Goal: Communication & Community: Participate in discussion

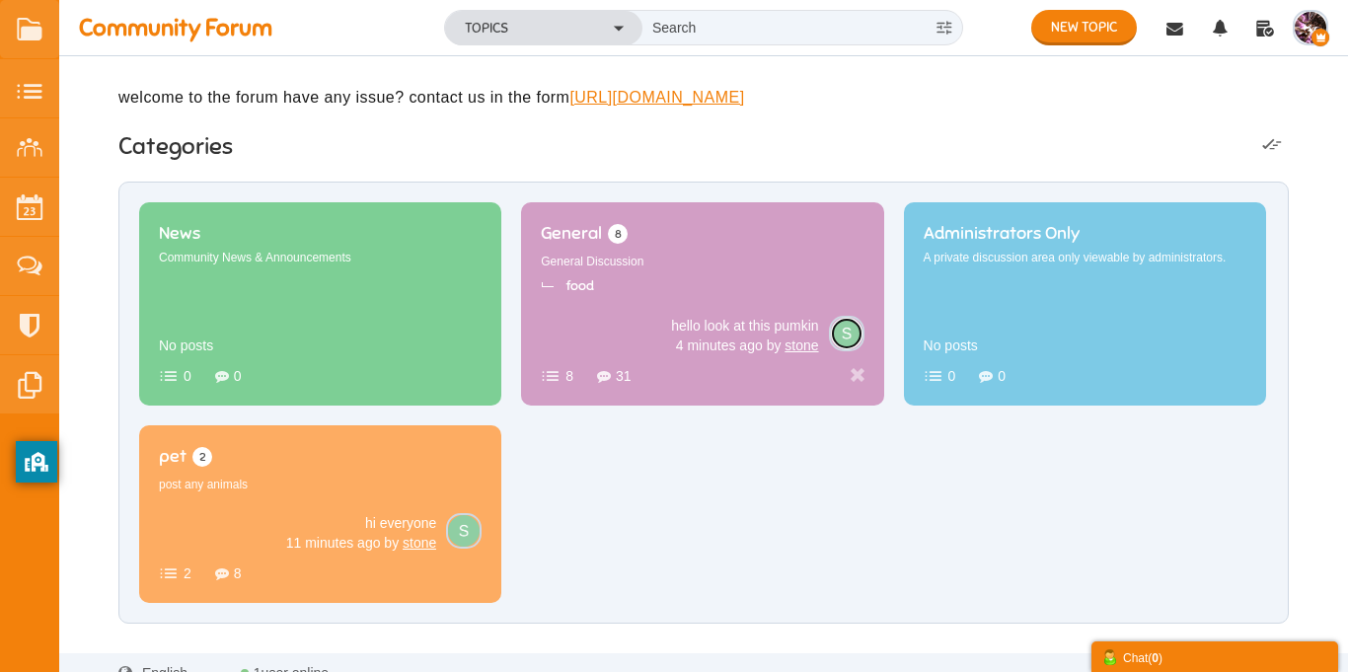
click at [843, 349] on img at bounding box center [847, 334] width 32 height 32
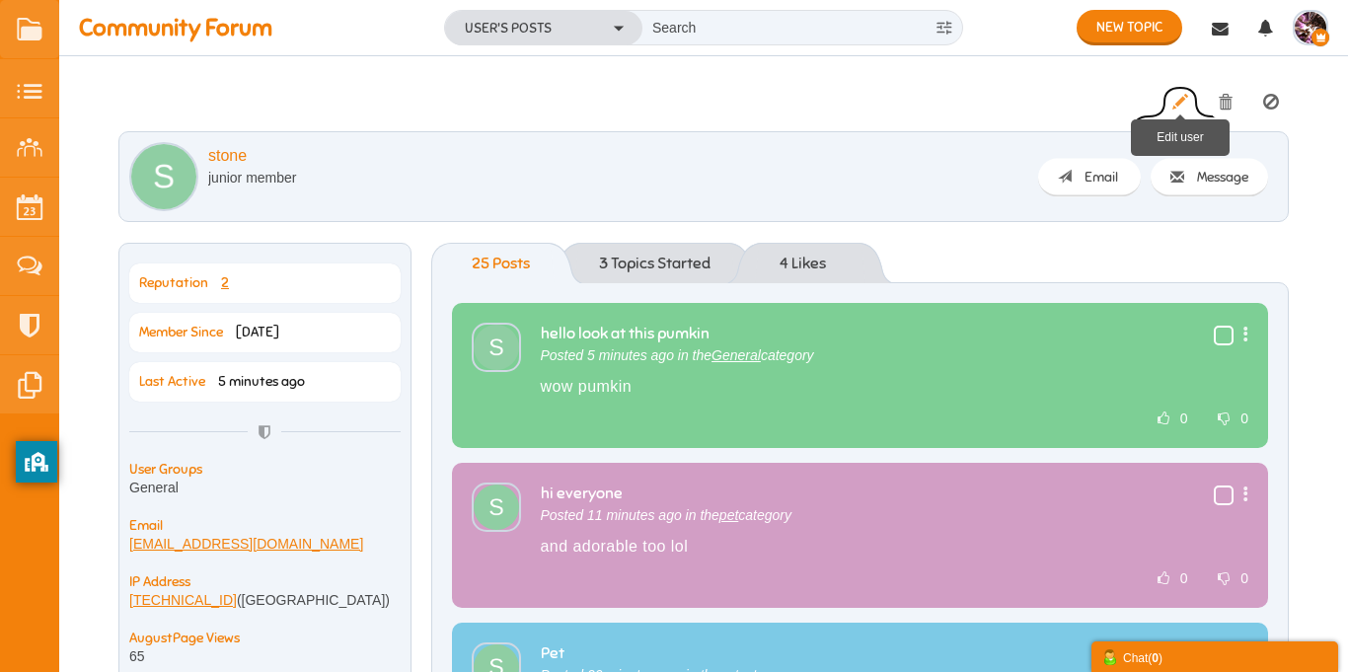
click at [1176, 106] on icon at bounding box center [1181, 102] width 16 height 17
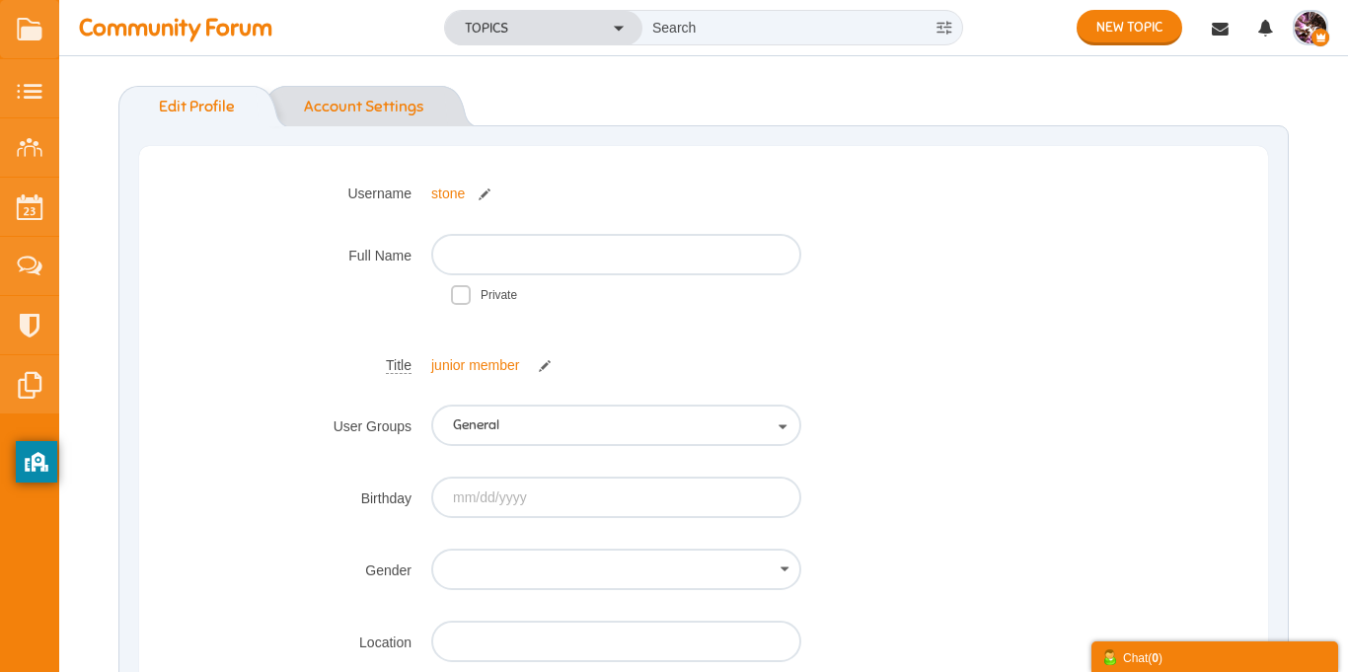
click at [364, 110] on link "Account Settings" at bounding box center [363, 106] width 159 height 40
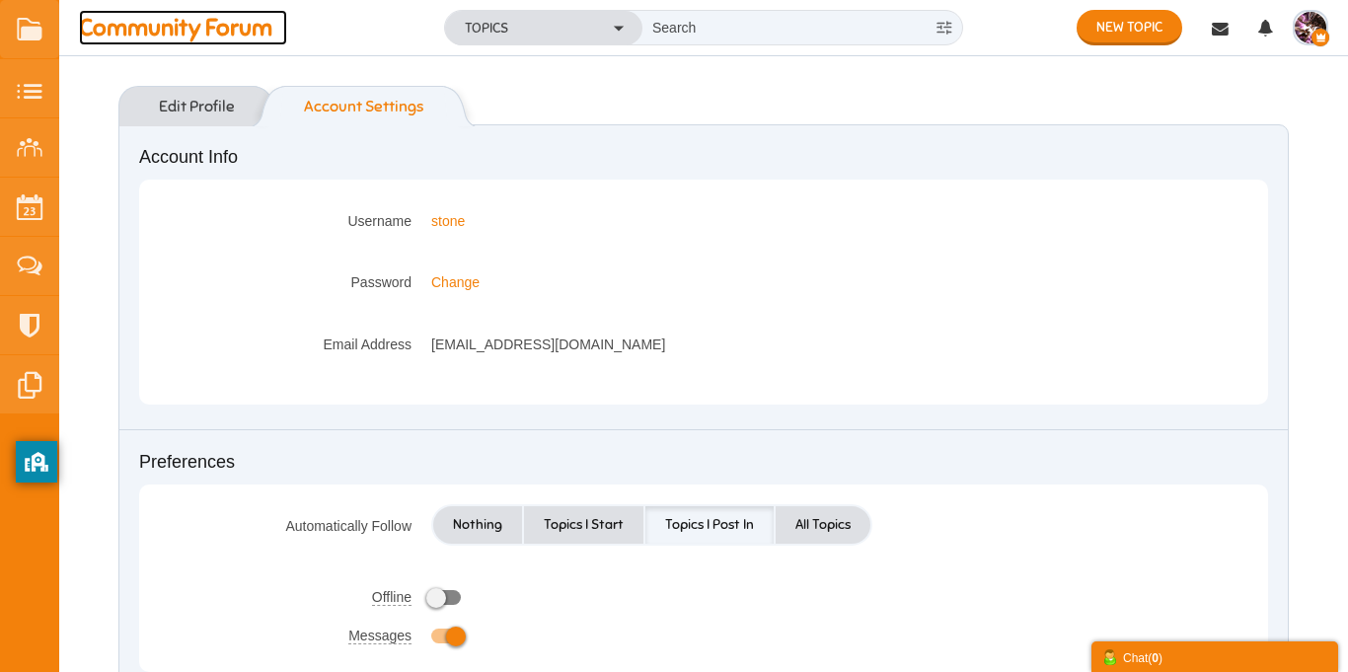
click at [208, 22] on span "Community Forum" at bounding box center [183, 28] width 208 height 36
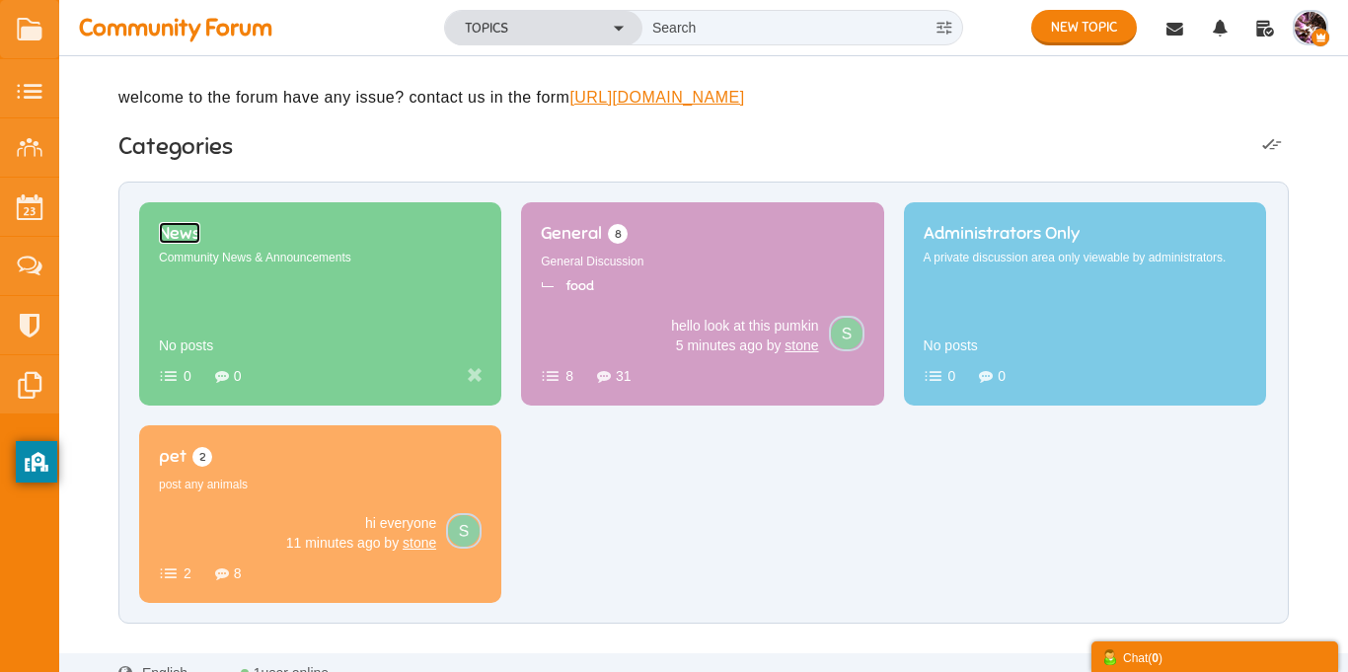
click at [200, 244] on span "News" at bounding box center [179, 233] width 41 height 22
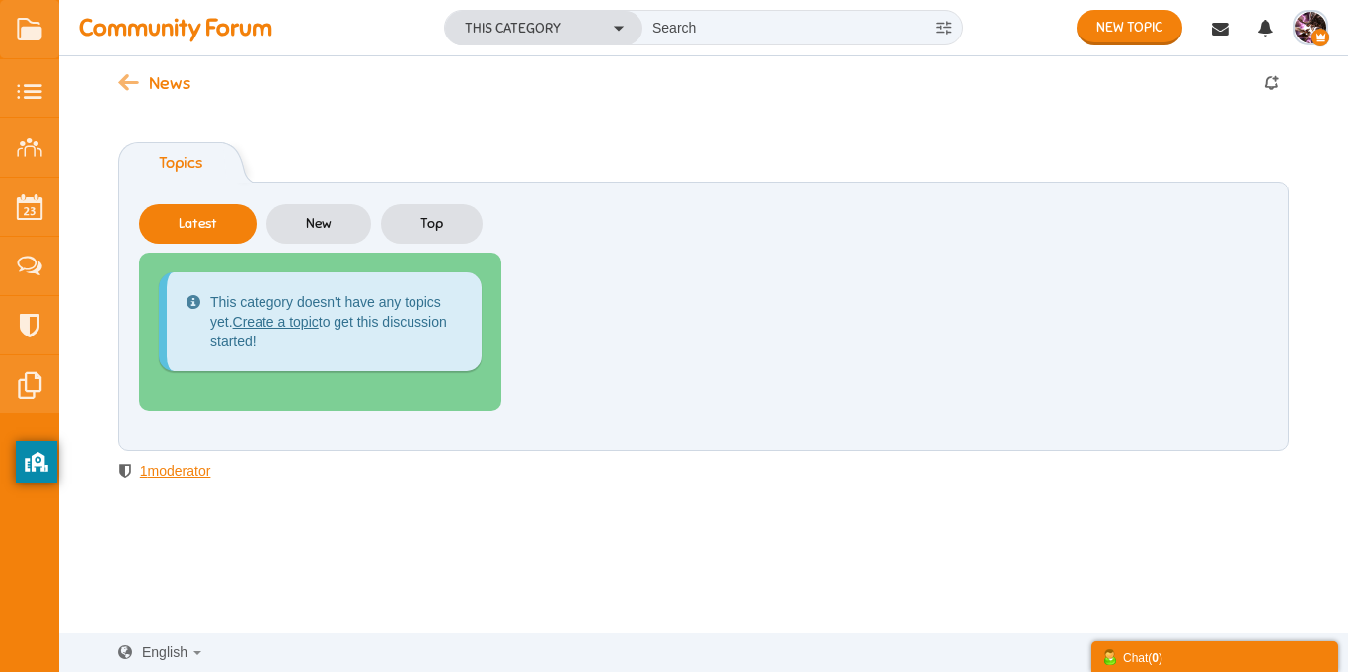
click at [128, 86] on icon at bounding box center [133, 84] width 31 height 17
click at [304, 327] on link "Create a topic" at bounding box center [276, 322] width 86 height 16
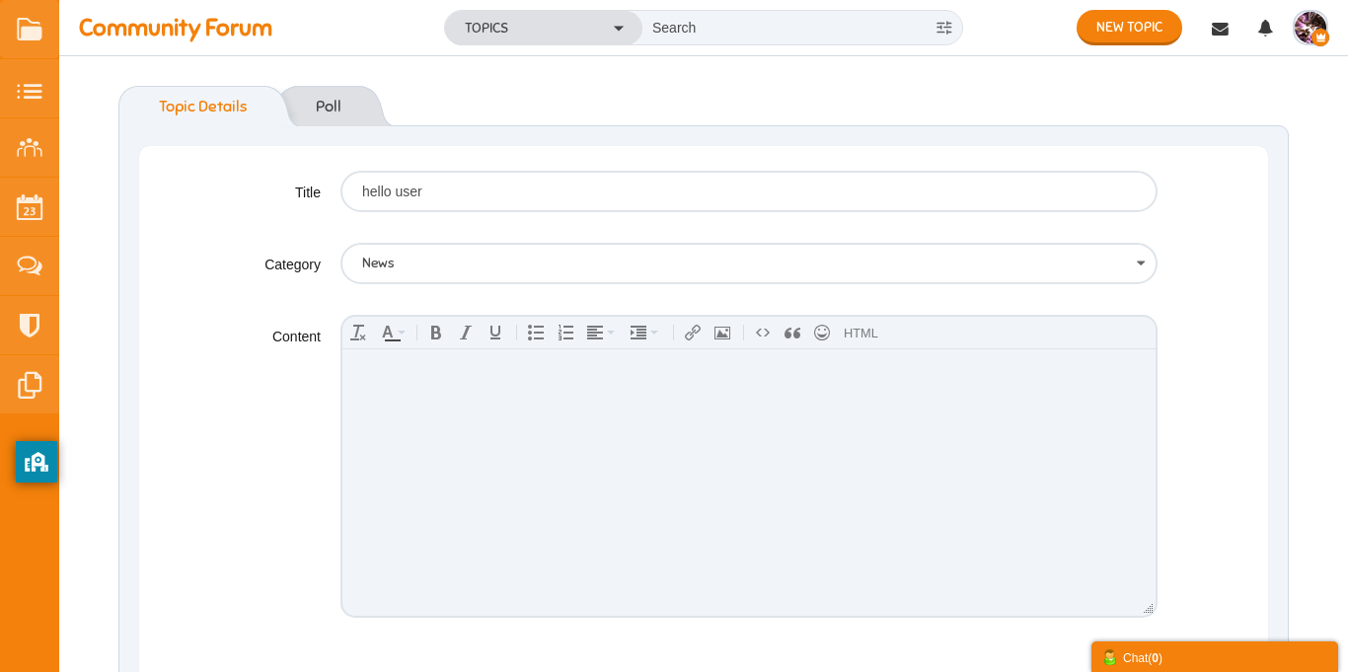
type input "hello user"
click at [372, 400] on body at bounding box center [749, 481] width 813 height 267
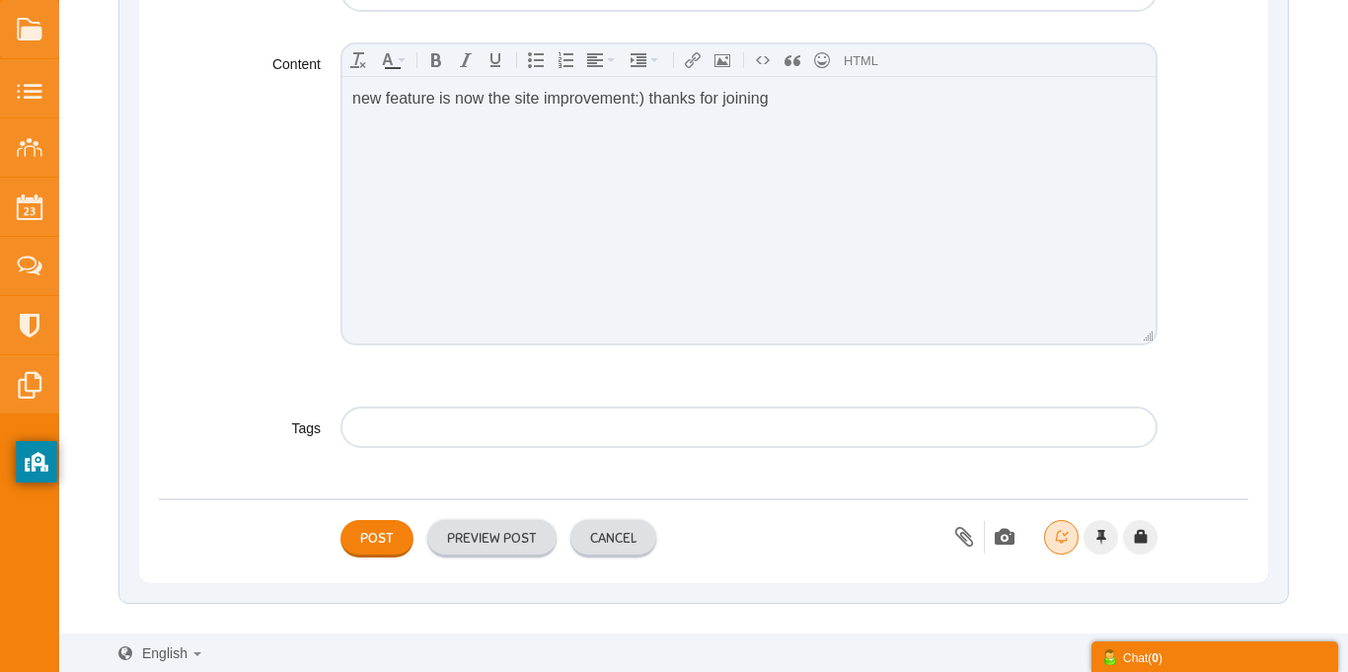
scroll to position [273, 0]
click at [433, 440] on input "text" at bounding box center [745, 427] width 766 height 38
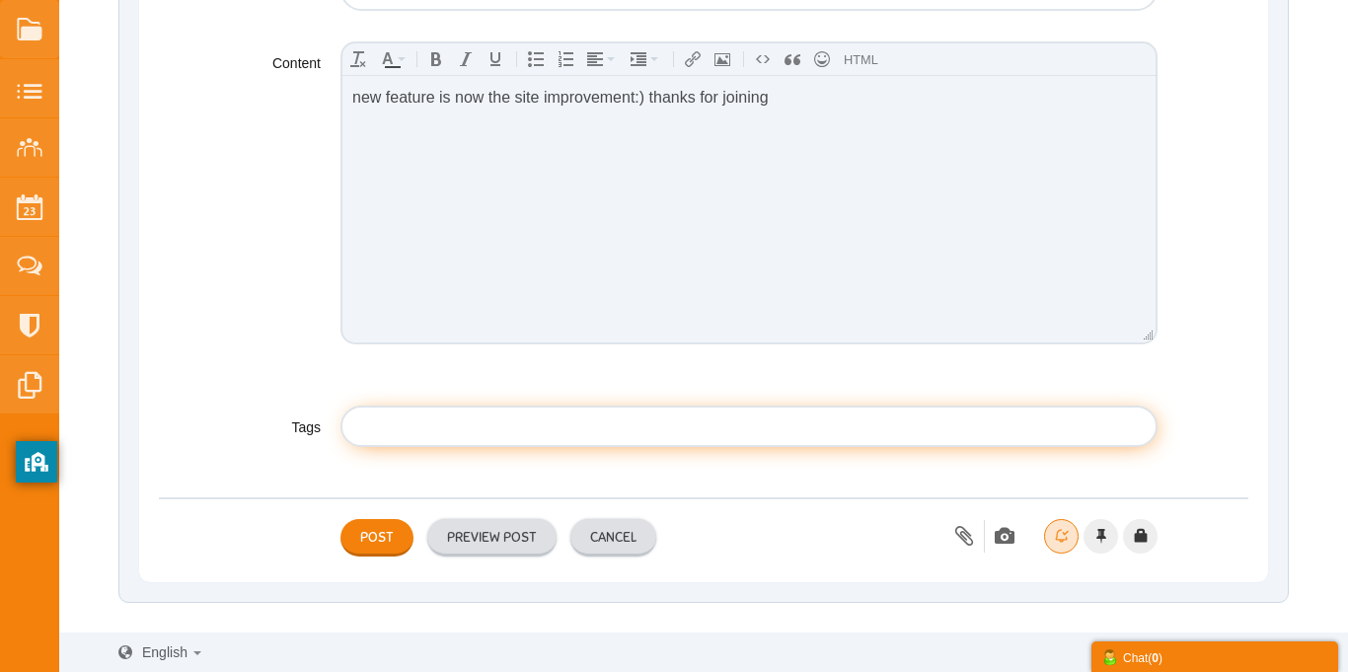
scroll to position [210, 0]
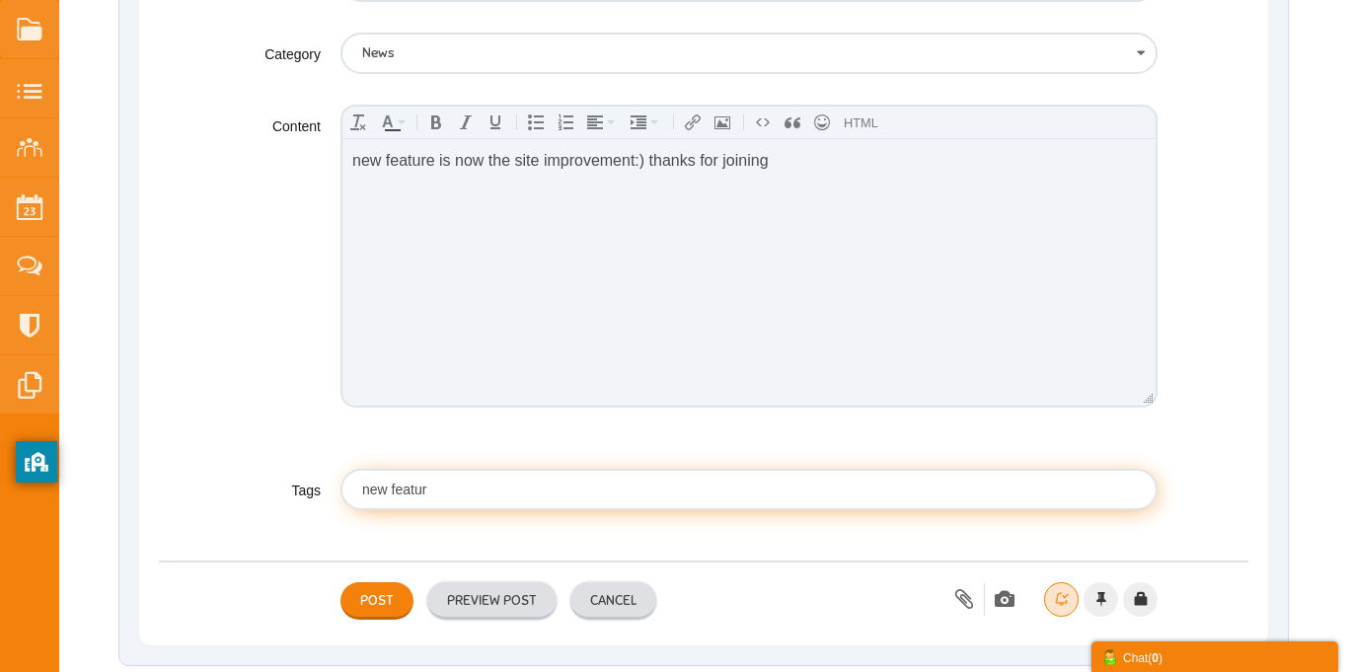
type input "new feature"
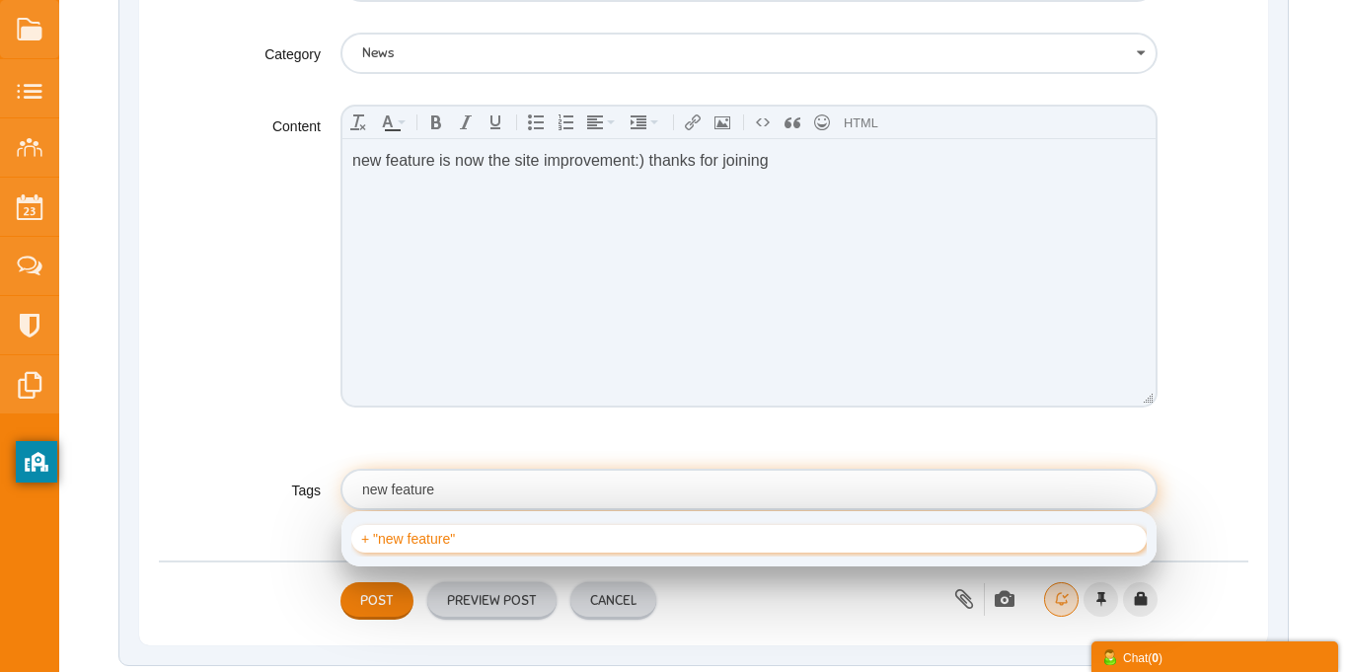
click at [425, 535] on div "new feature" at bounding box center [749, 539] width 776 height 16
type input "new feature"
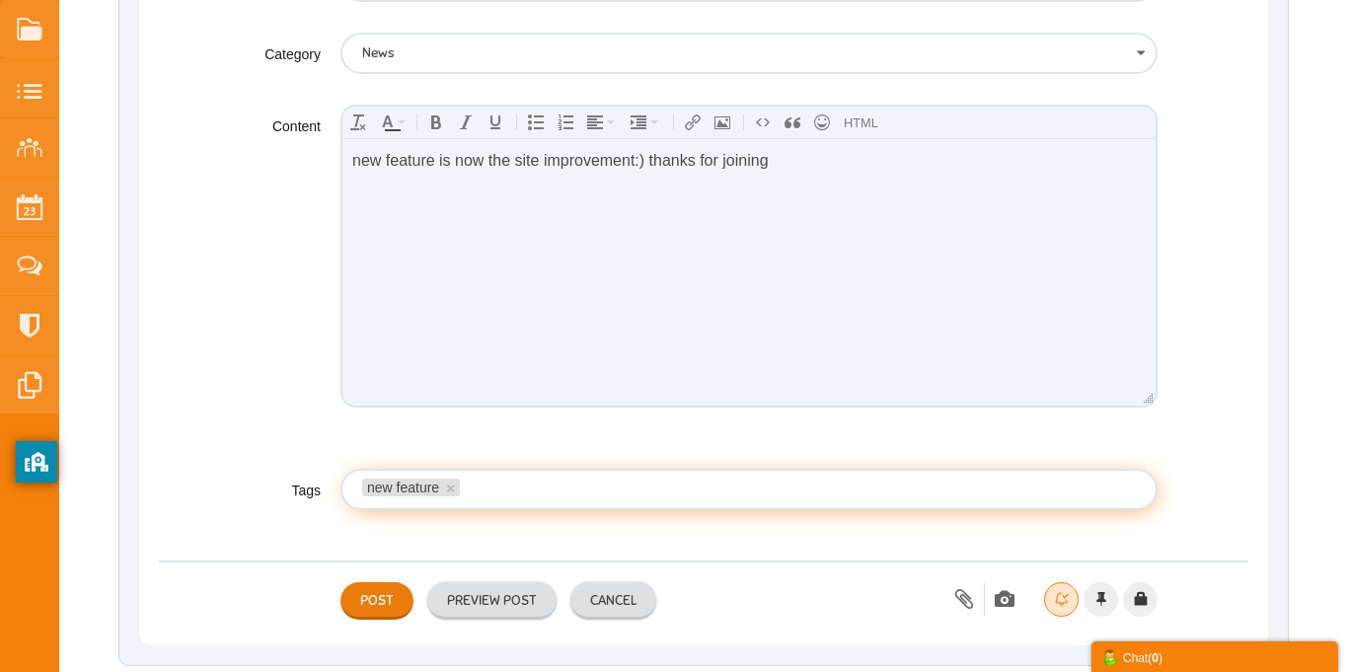
click at [375, 597] on button "Post" at bounding box center [377, 601] width 73 height 38
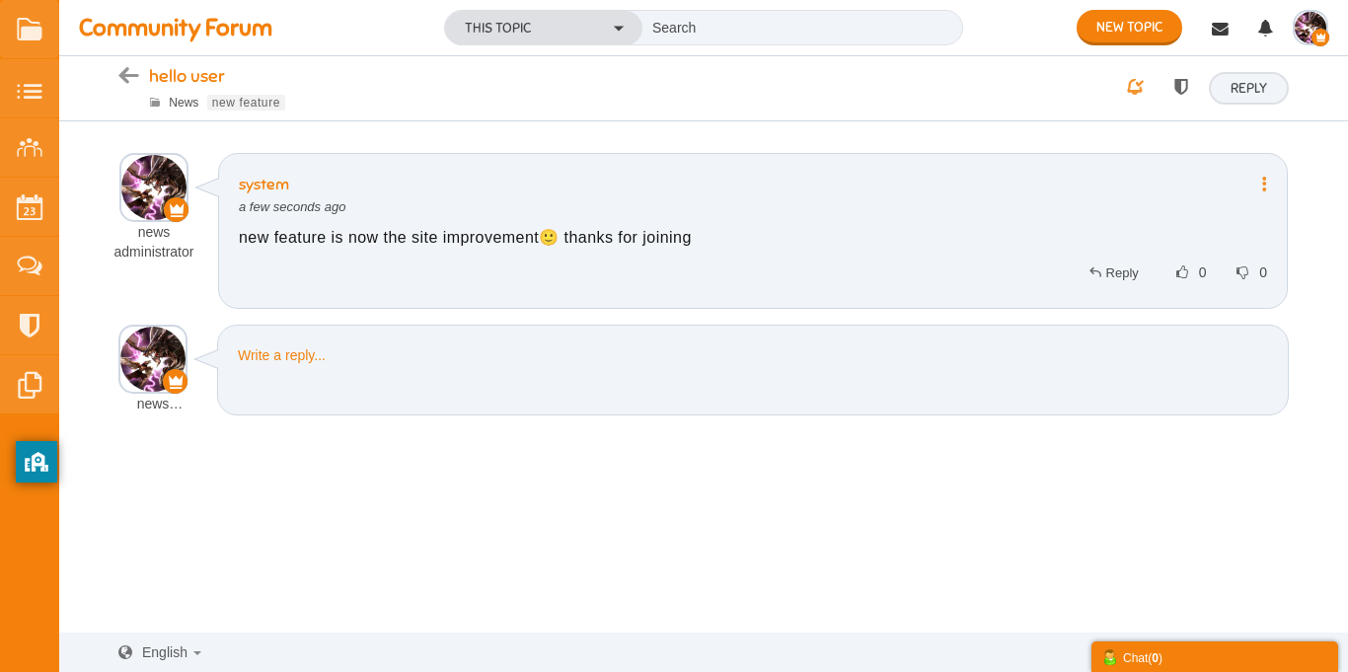
click at [1268, 192] on div "Share Edit Move Delete Change Ownership Report system news administrator" at bounding box center [753, 231] width 1070 height 156
click at [1265, 187] on icon at bounding box center [1260, 184] width 15 height 17
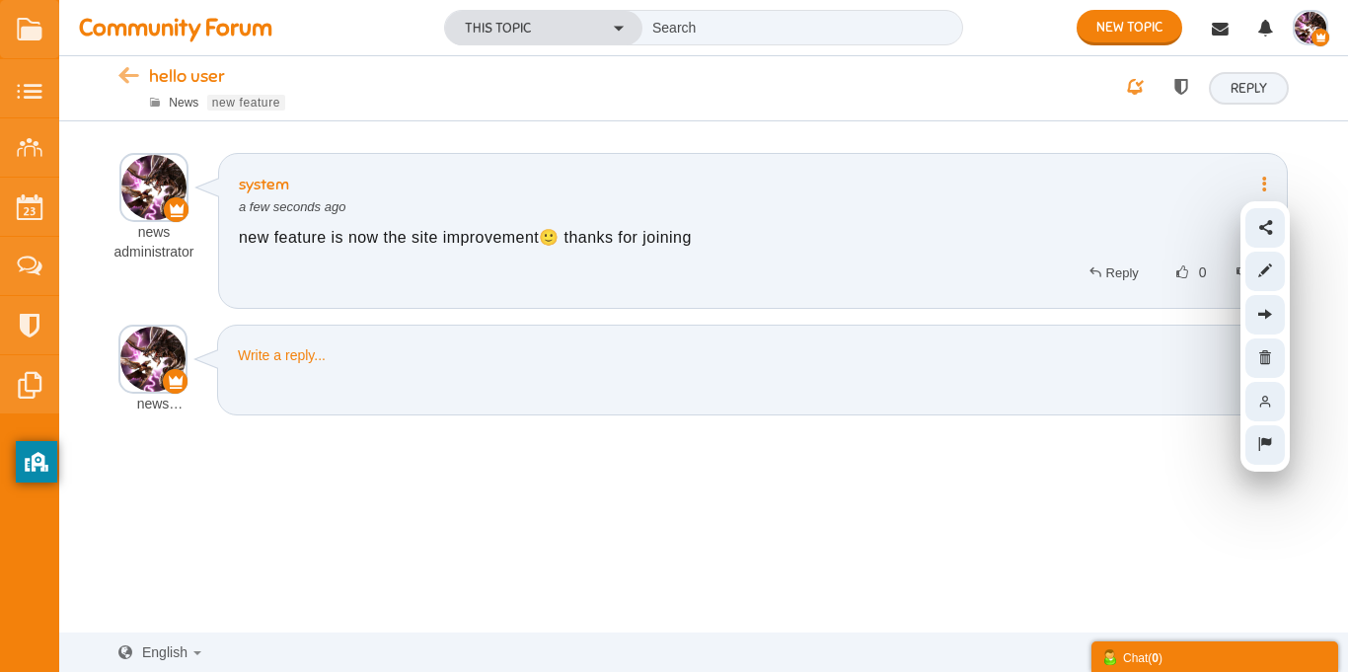
click at [126, 77] on icon at bounding box center [133, 77] width 31 height 17
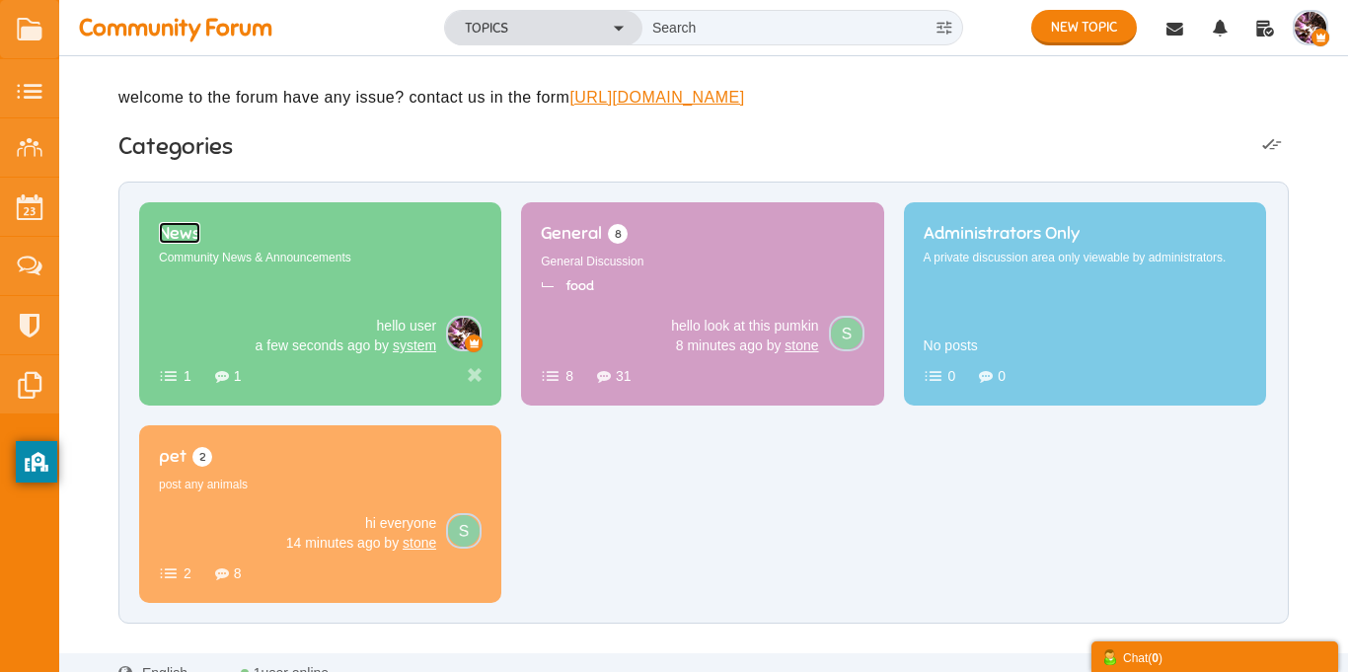
click at [200, 244] on span "News" at bounding box center [179, 233] width 41 height 22
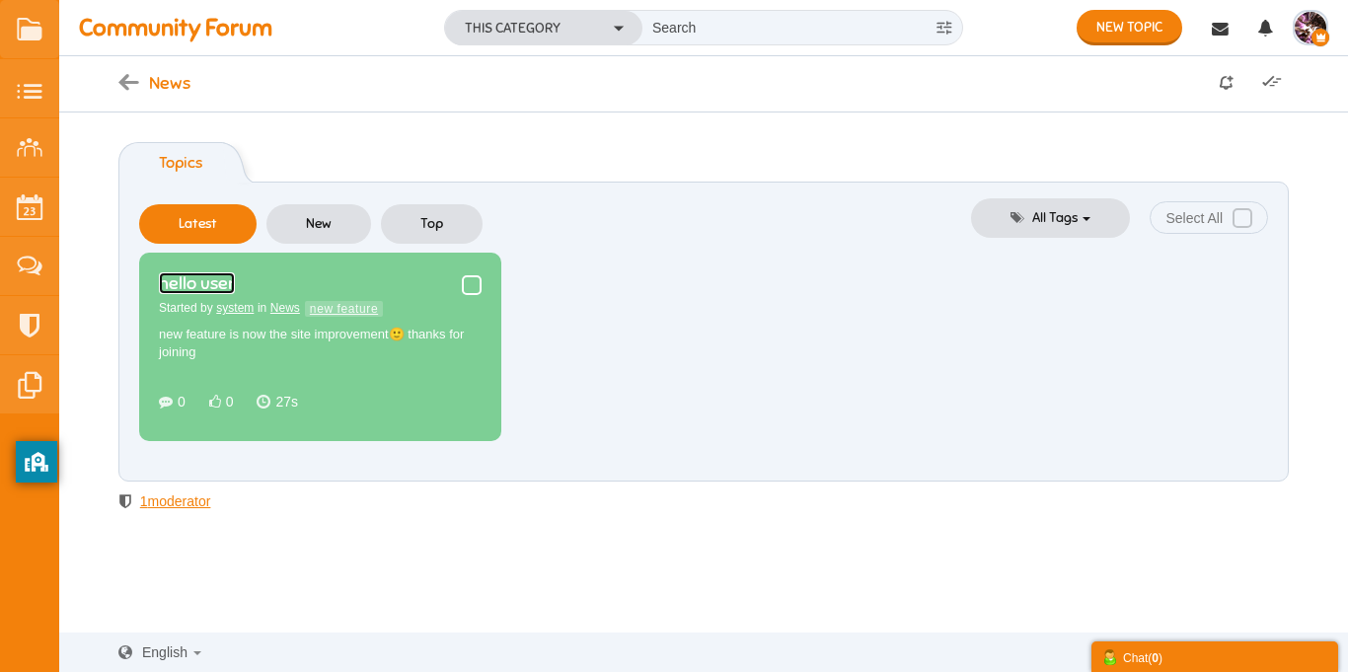
click at [235, 294] on link "hello user" at bounding box center [197, 283] width 76 height 22
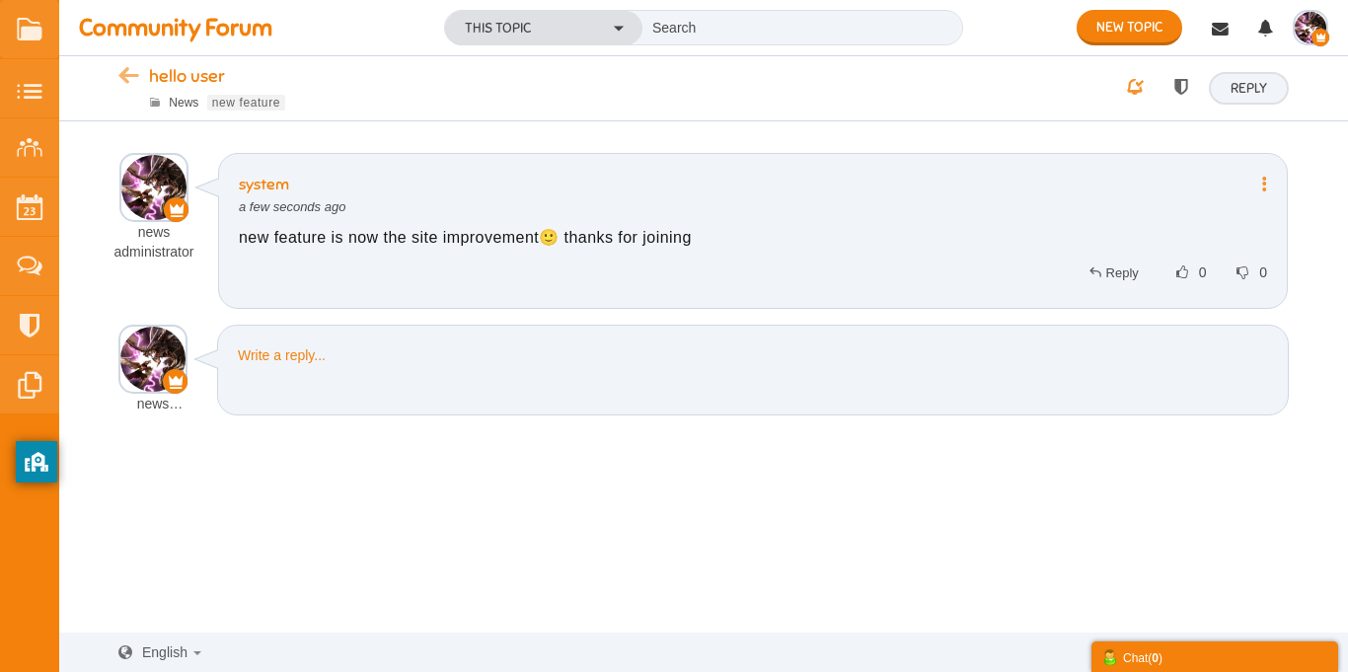
click at [131, 81] on icon at bounding box center [133, 77] width 31 height 17
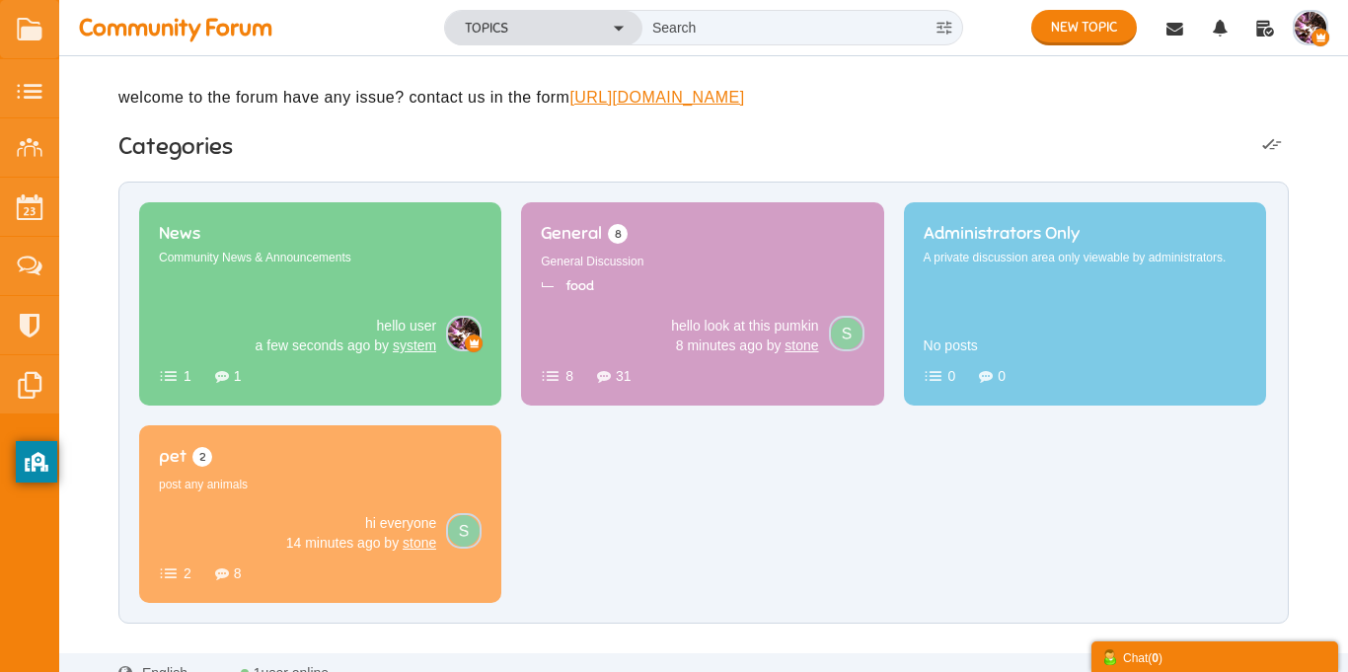
click at [1306, 36] on img "button" at bounding box center [1311, 28] width 32 height 32
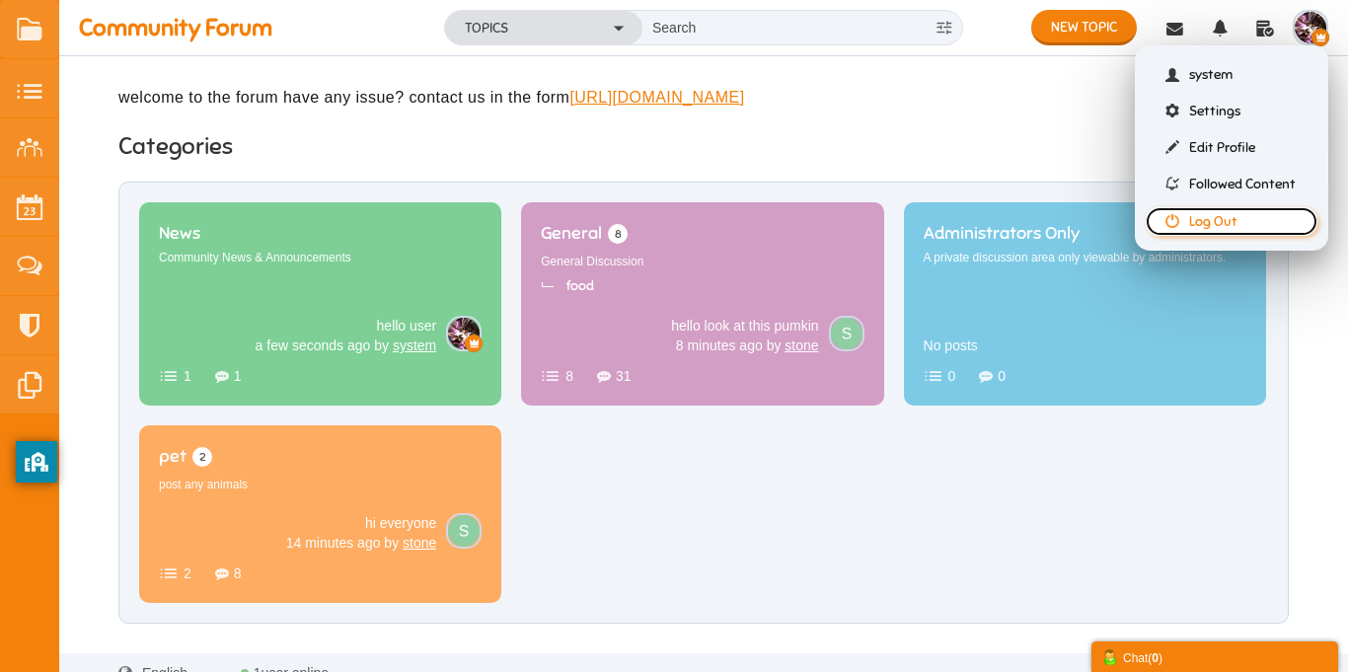
click at [1194, 230] on link "Log Out" at bounding box center [1232, 221] width 172 height 29
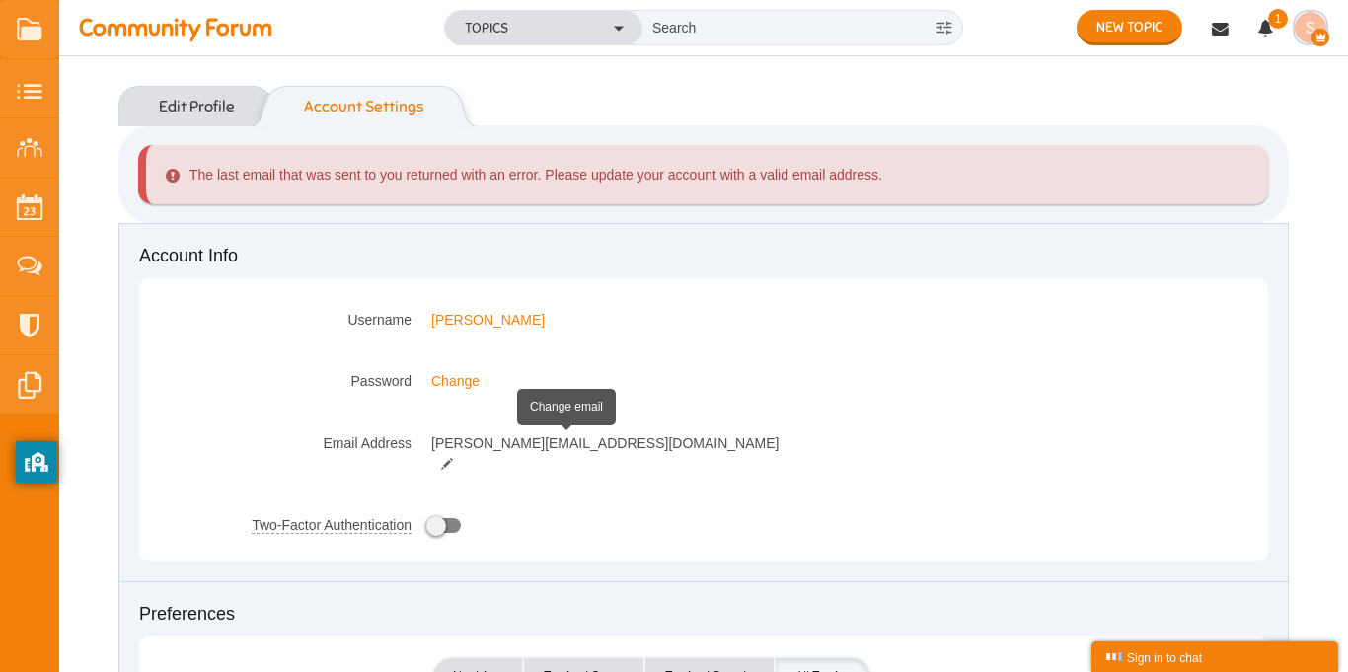
click at [463, 457] on small at bounding box center [447, 464] width 32 height 14
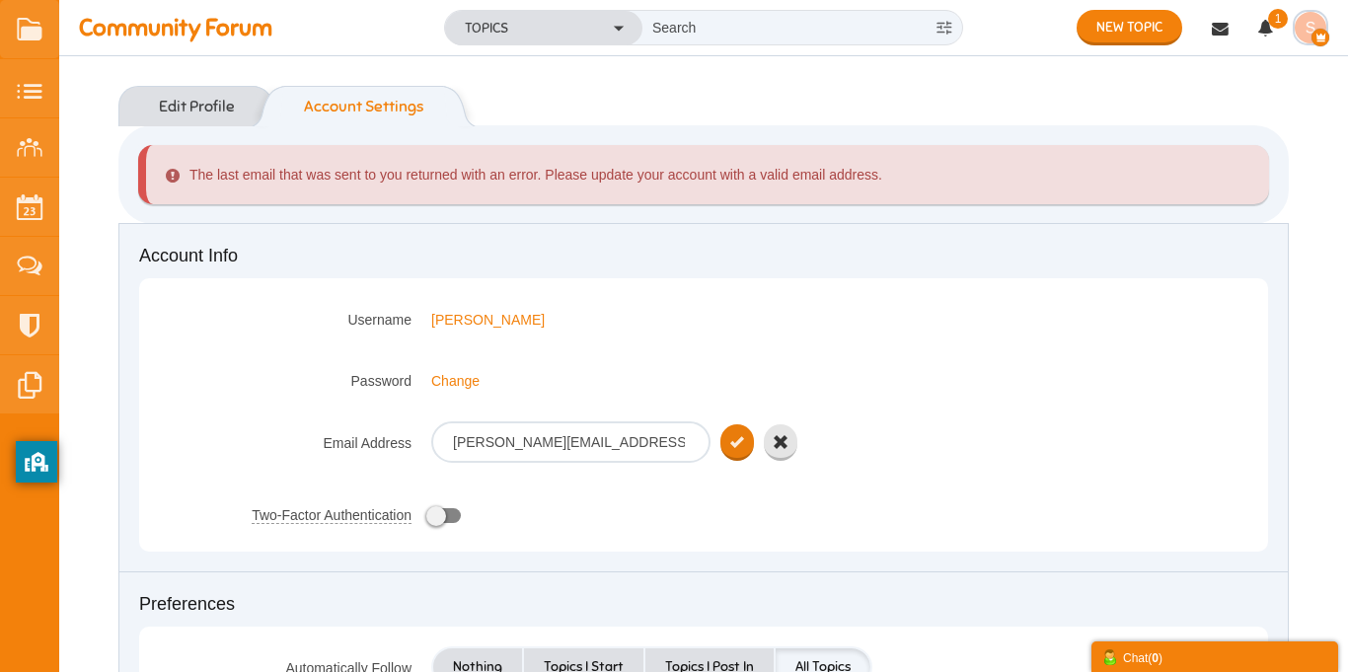
type input "[PERSON_NAME][EMAIL_ADDRESS]"
click at [737, 434] on icon "submit" at bounding box center [737, 442] width 14 height 17
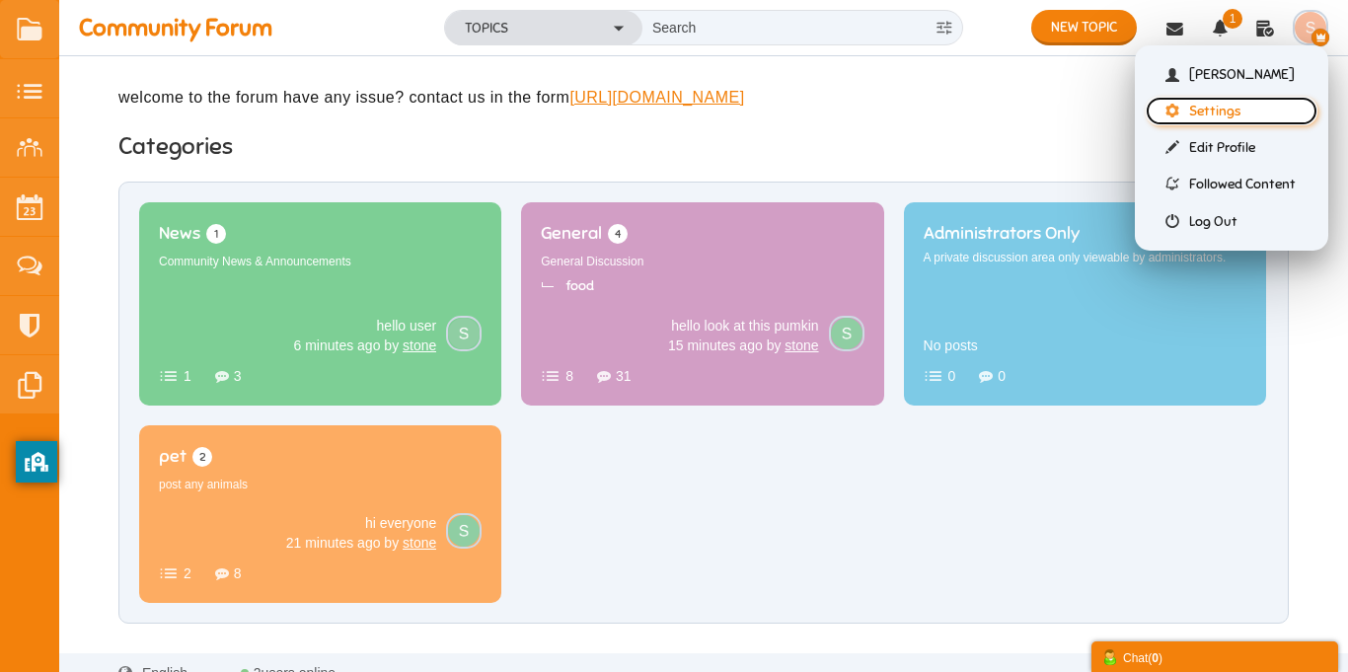
click at [1232, 107] on link "Settings" at bounding box center [1232, 111] width 172 height 29
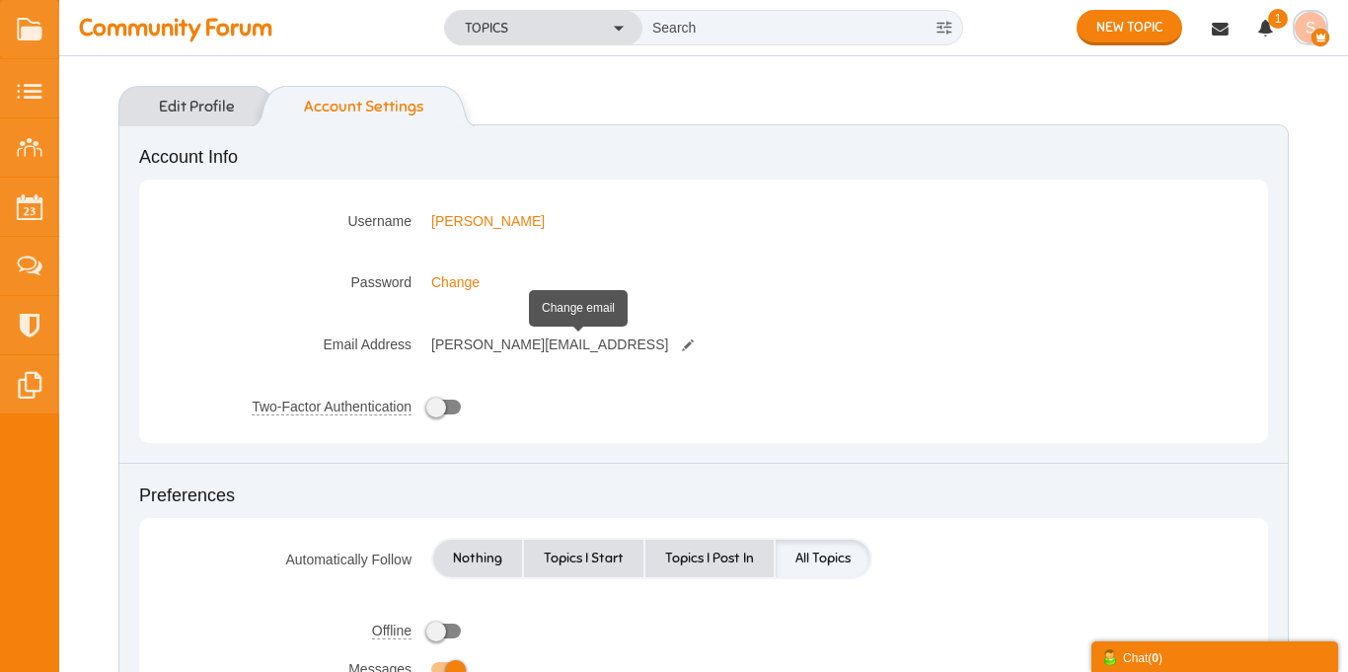
click at [672, 350] on small at bounding box center [688, 346] width 32 height 14
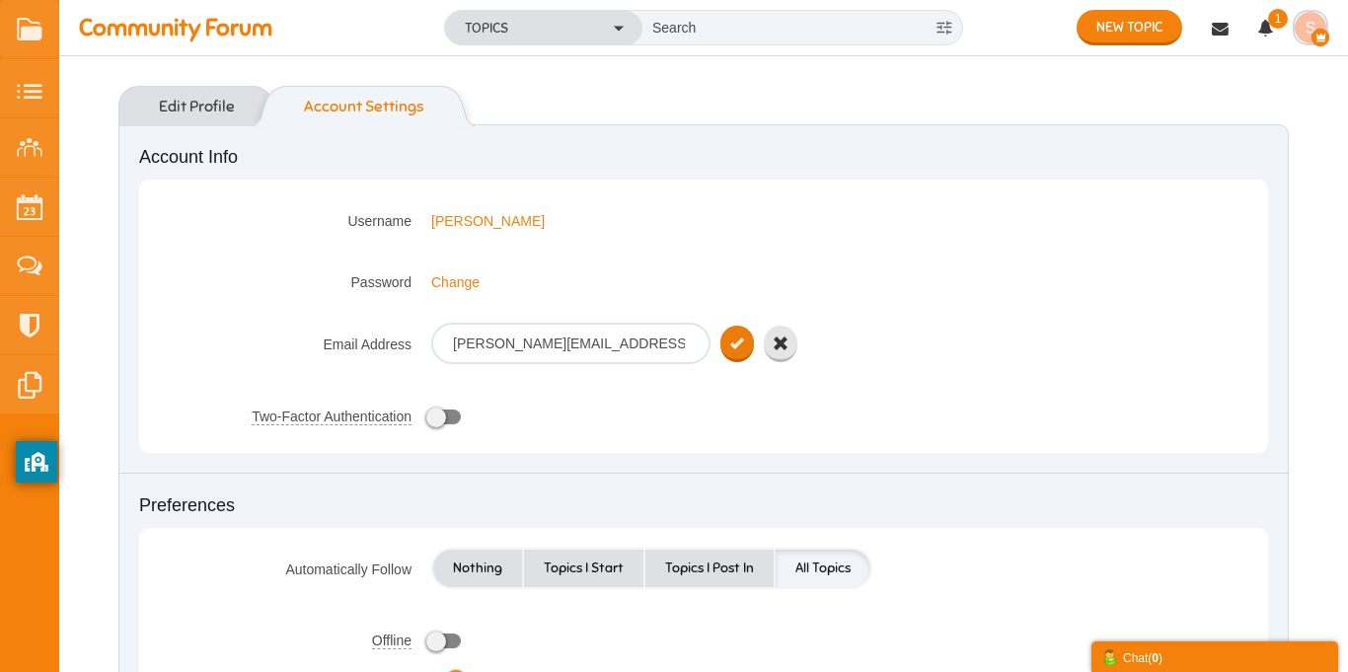
type input "sward@gmail.com"
click at [732, 345] on icon "submit" at bounding box center [737, 344] width 14 height 17
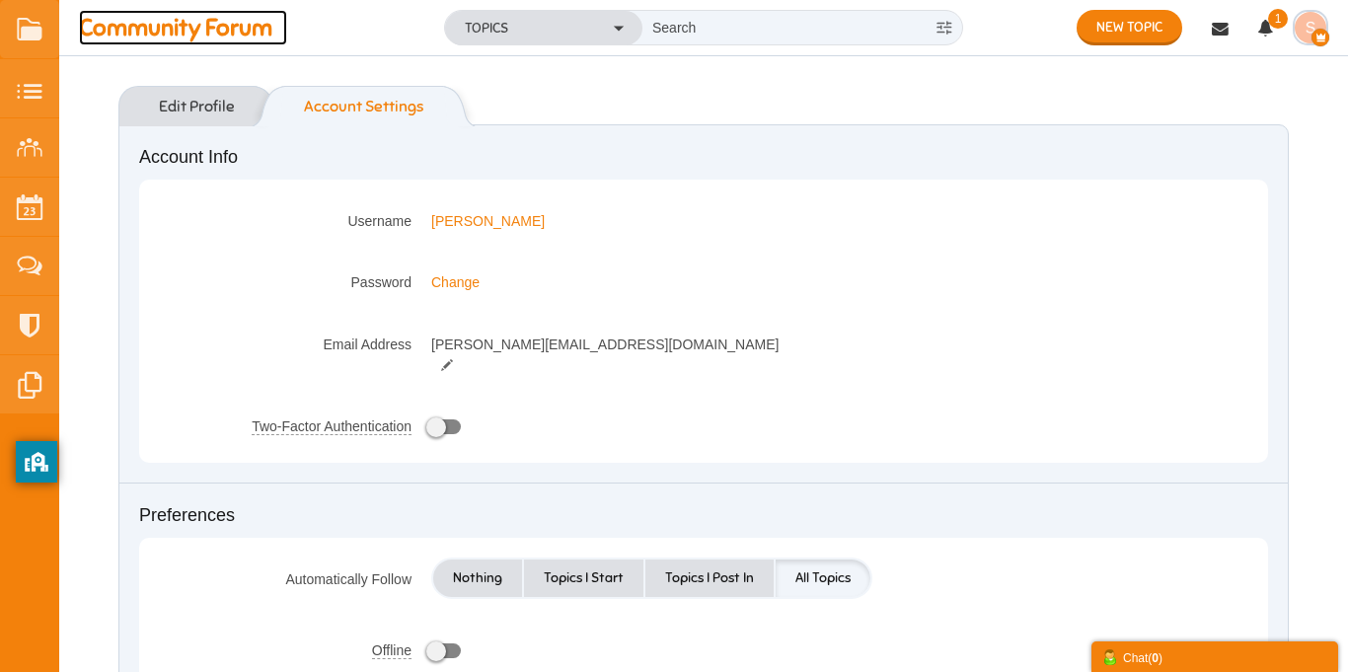
click at [144, 25] on span "Community Forum" at bounding box center [183, 28] width 208 height 36
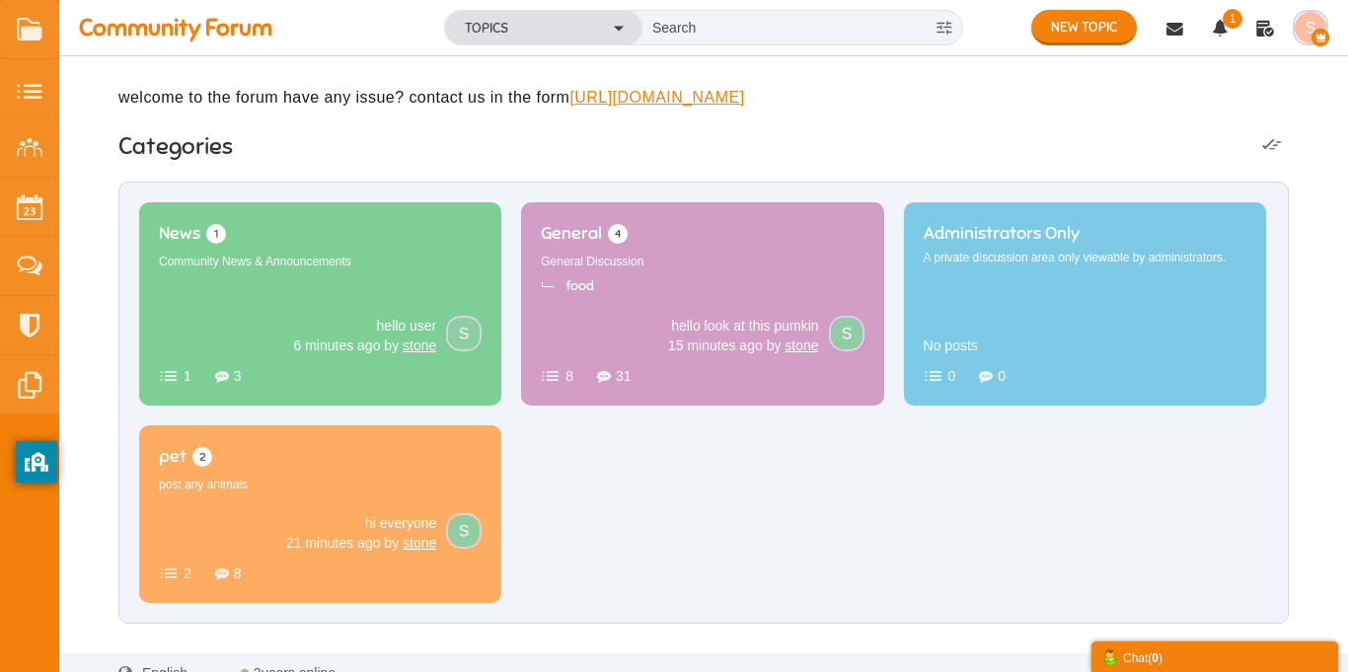
click at [1307, 32] on img "button" at bounding box center [1311, 28] width 32 height 32
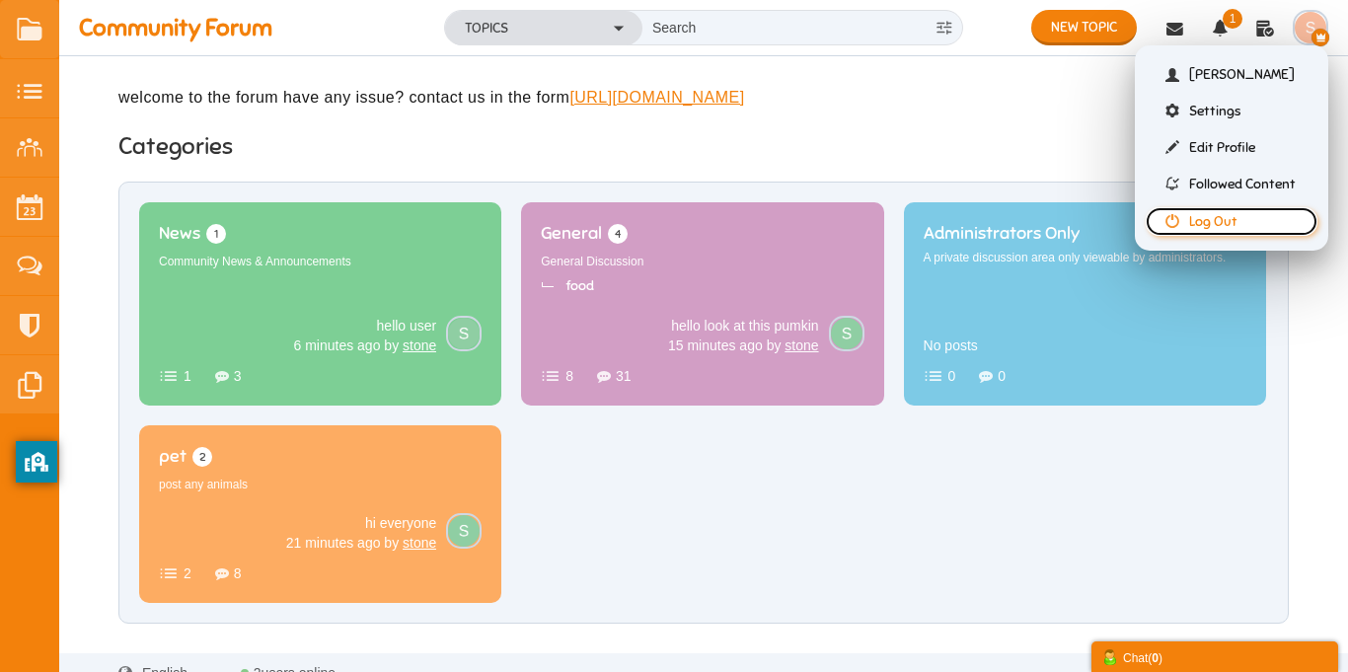
click at [1239, 222] on link "Log Out" at bounding box center [1232, 221] width 172 height 29
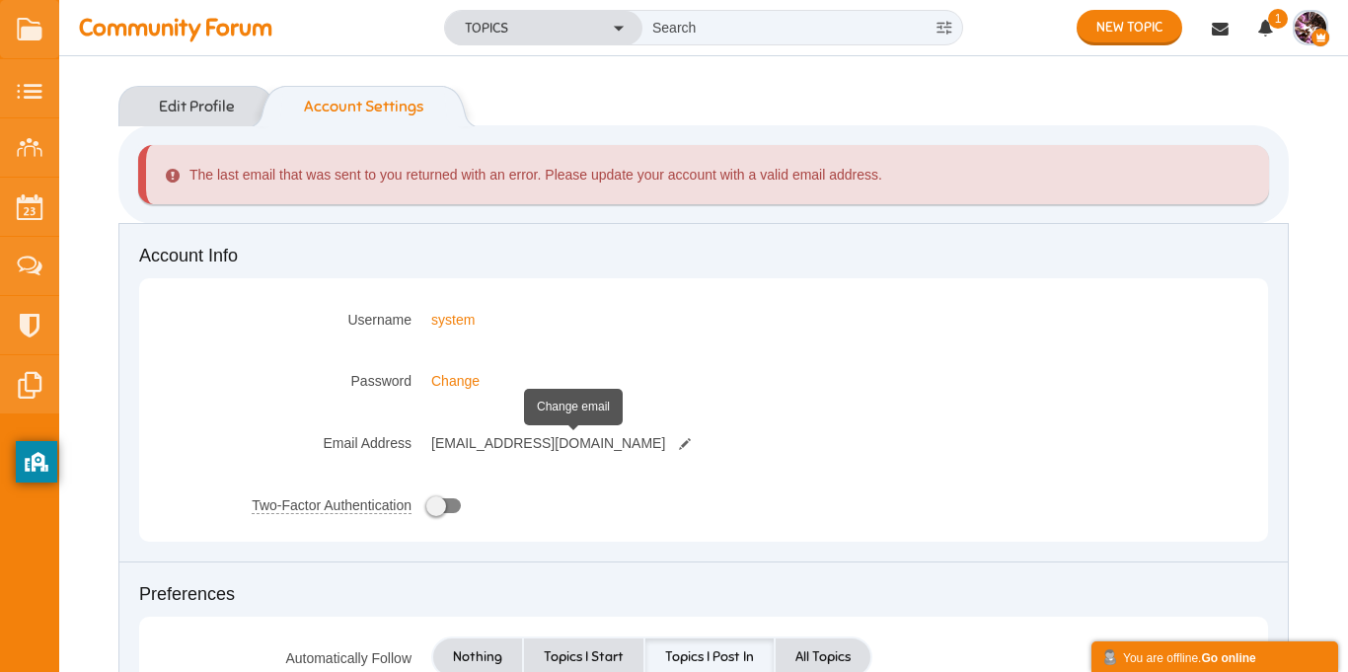
click at [669, 443] on small at bounding box center [685, 444] width 32 height 14
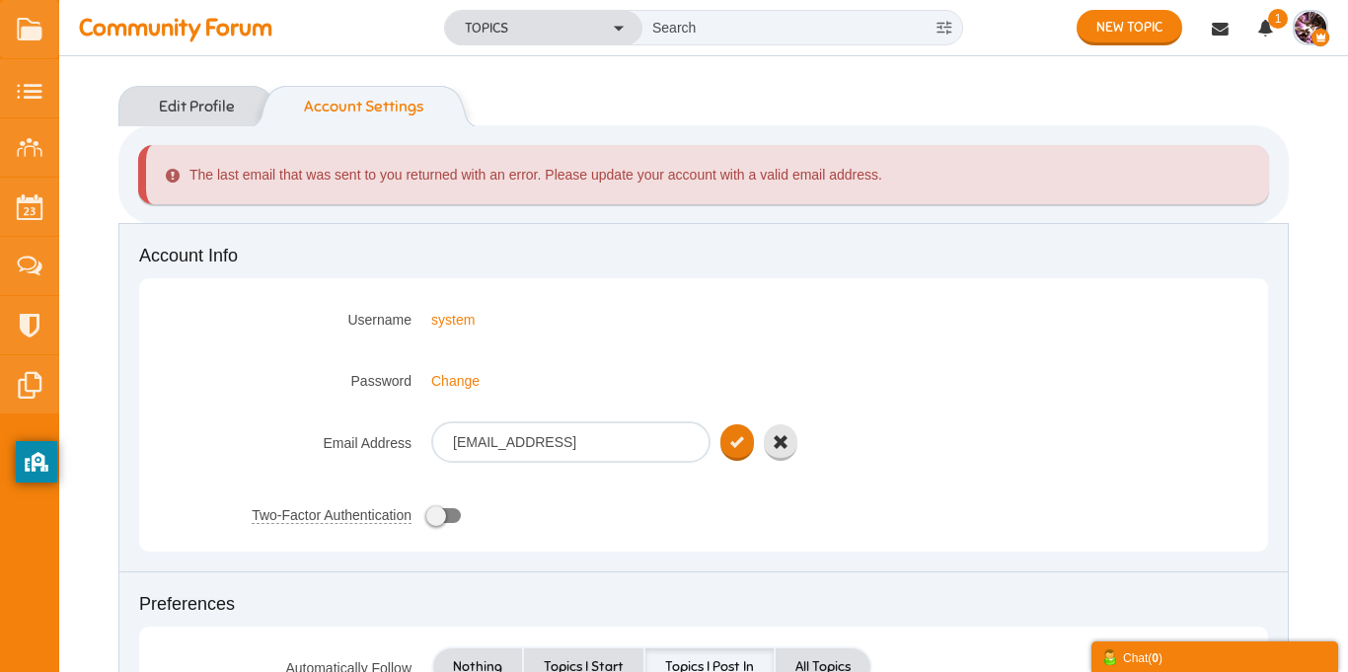
type input "system@gmail.comm"
click at [723, 446] on button "submit" at bounding box center [738, 442] width 34 height 37
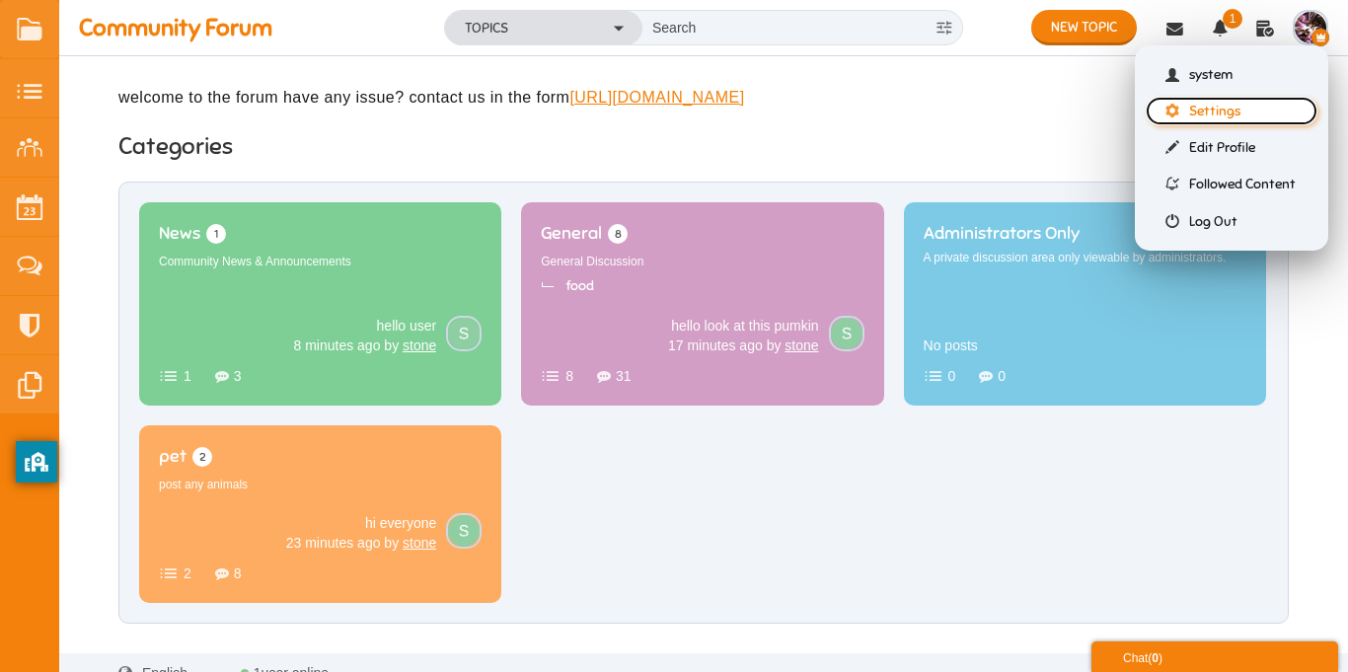
click at [1237, 118] on link "Settings" at bounding box center [1232, 111] width 172 height 29
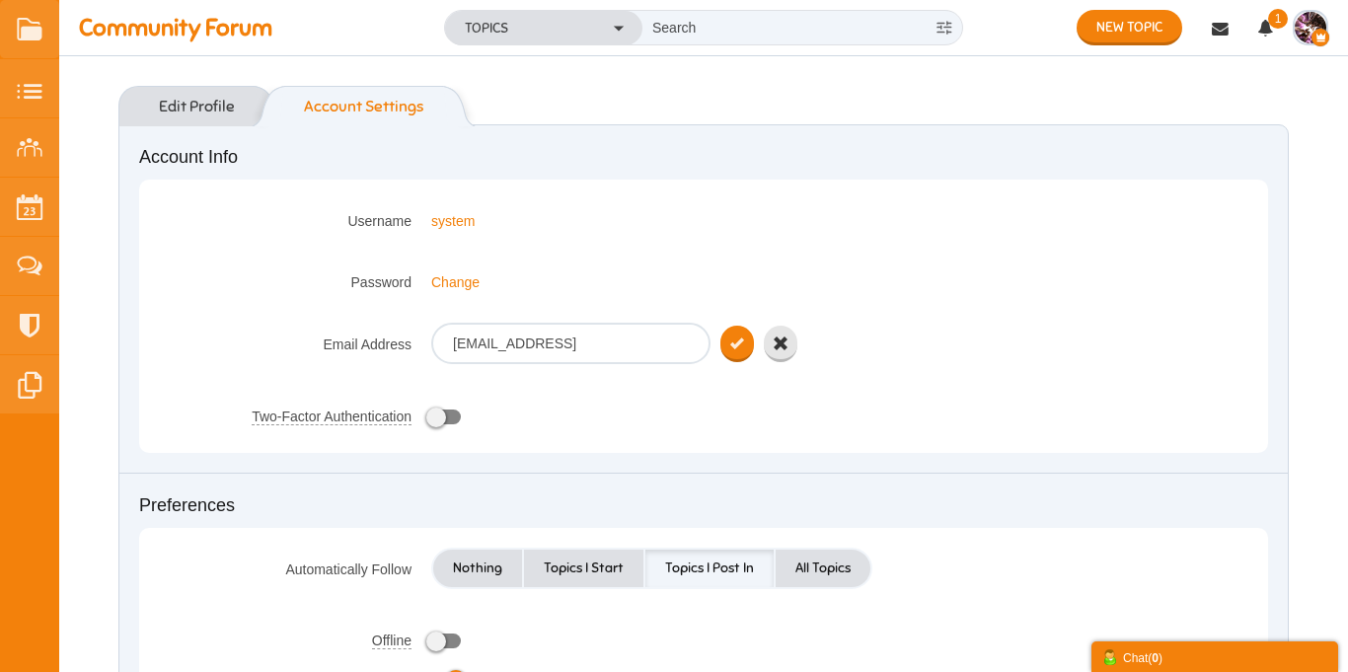
type input "[EMAIL_ADDRESS][DOMAIN_NAME]"
click button "submit" at bounding box center [738, 344] width 34 height 37
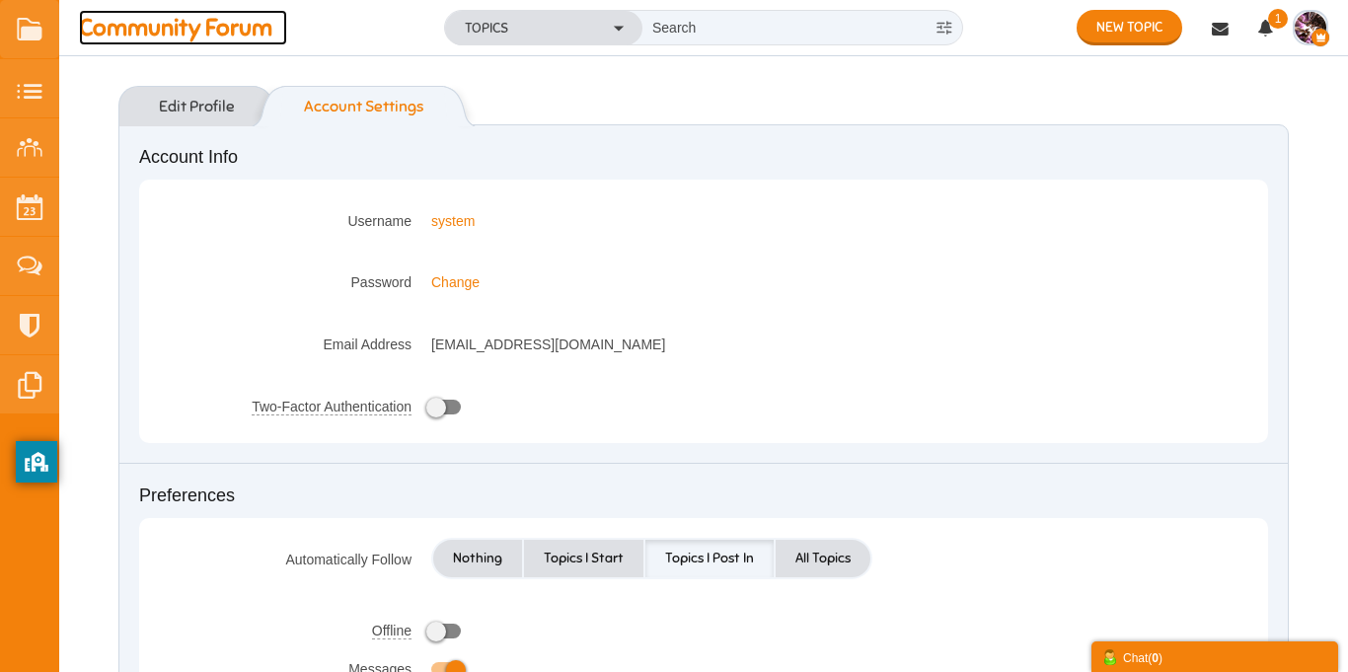
click at [136, 27] on span "Community Forum" at bounding box center [183, 28] width 208 height 36
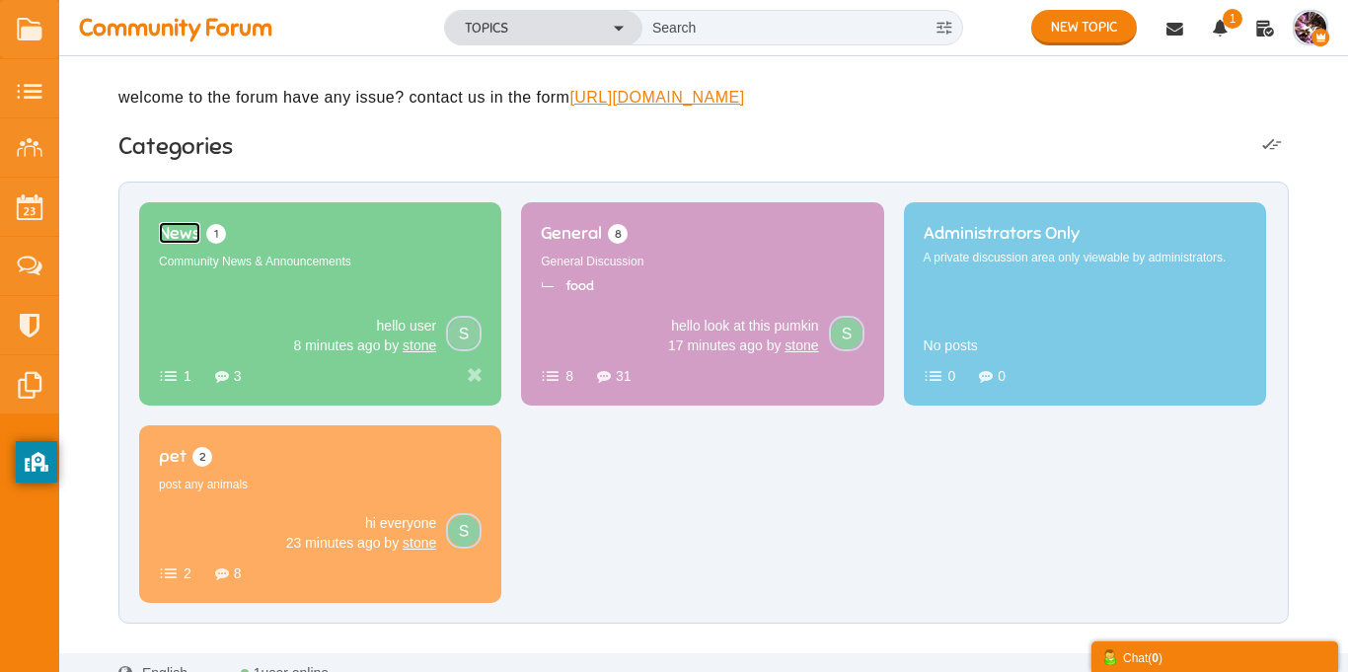
click at [200, 244] on span "News" at bounding box center [179, 233] width 41 height 22
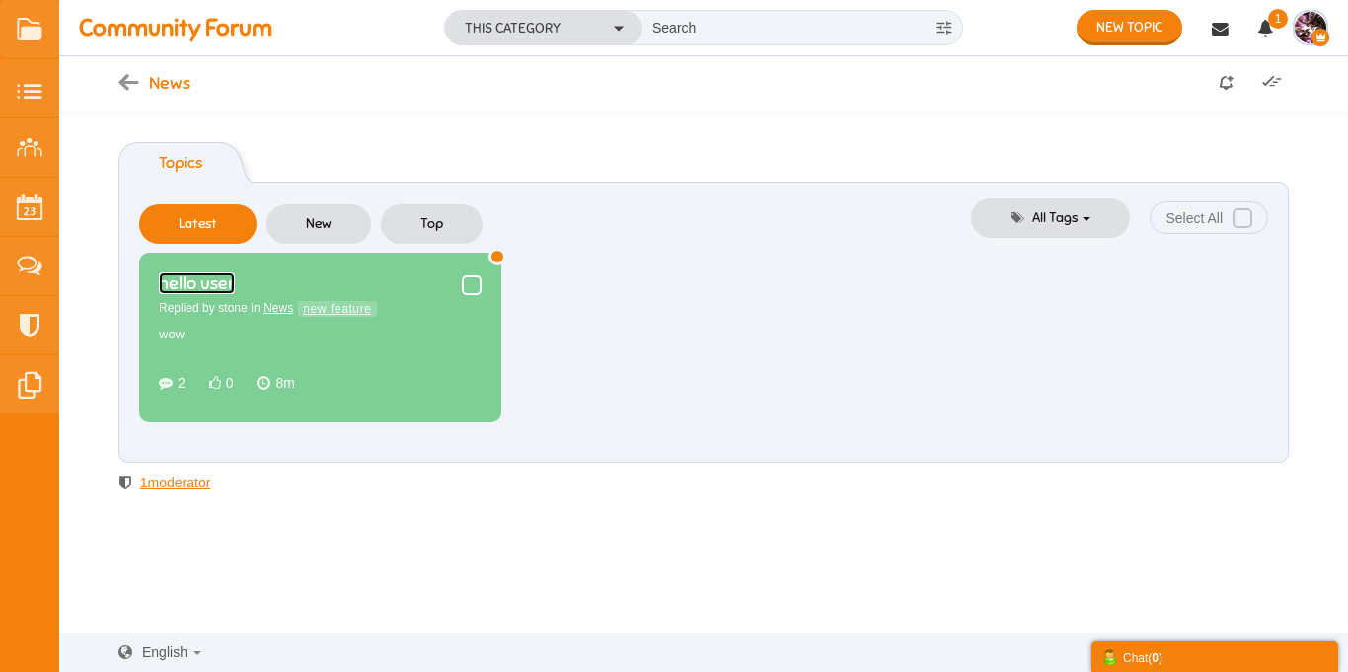
click at [235, 294] on link "hello user" at bounding box center [197, 283] width 76 height 22
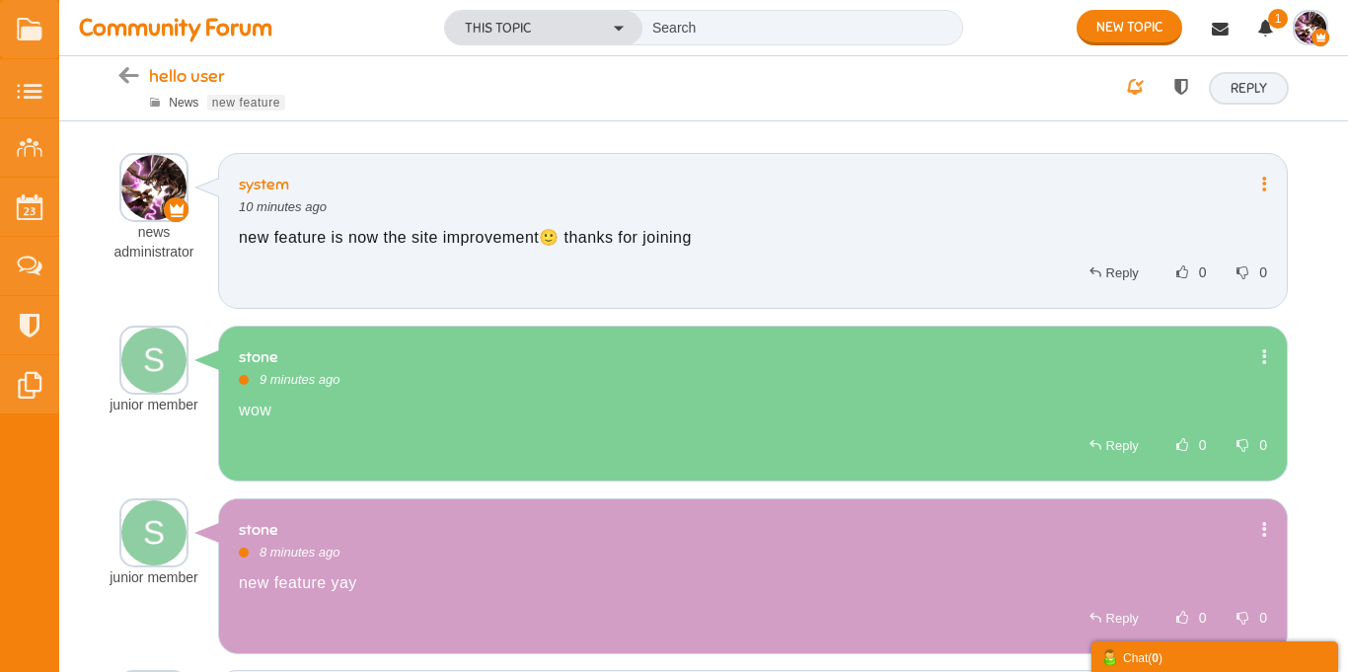
scroll to position [192, 0]
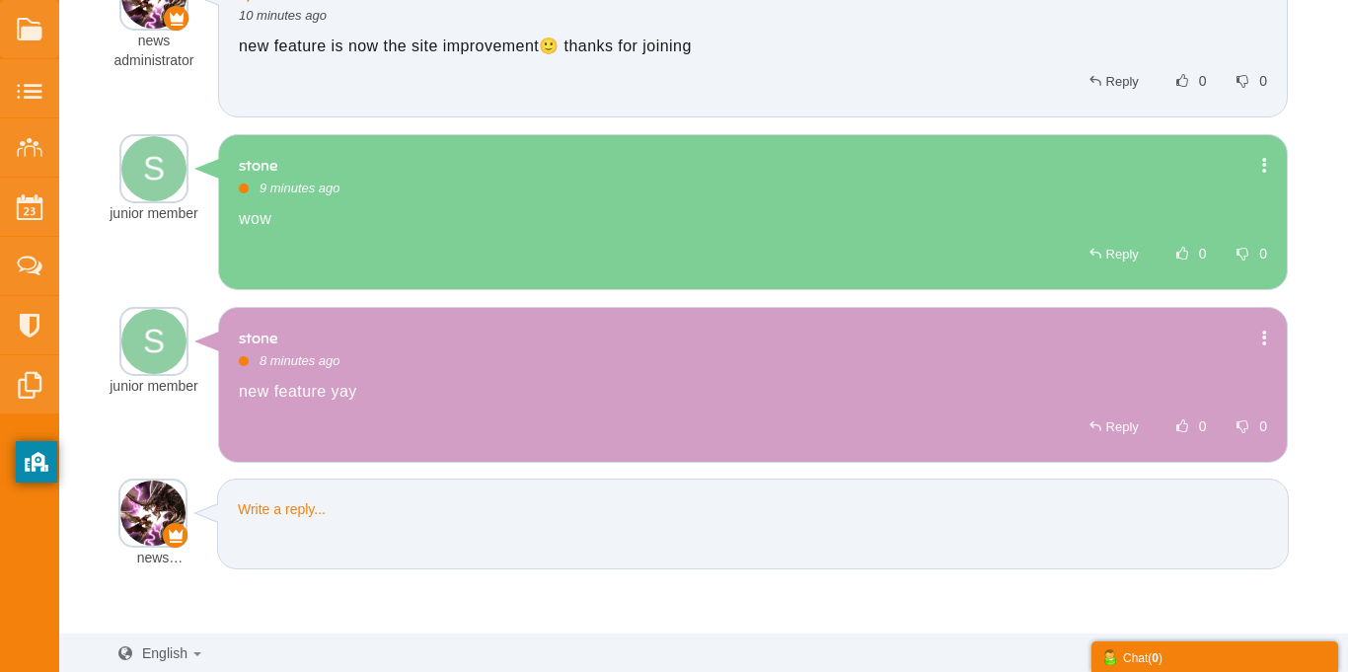
click at [1261, 335] on icon at bounding box center [1260, 338] width 15 height 17
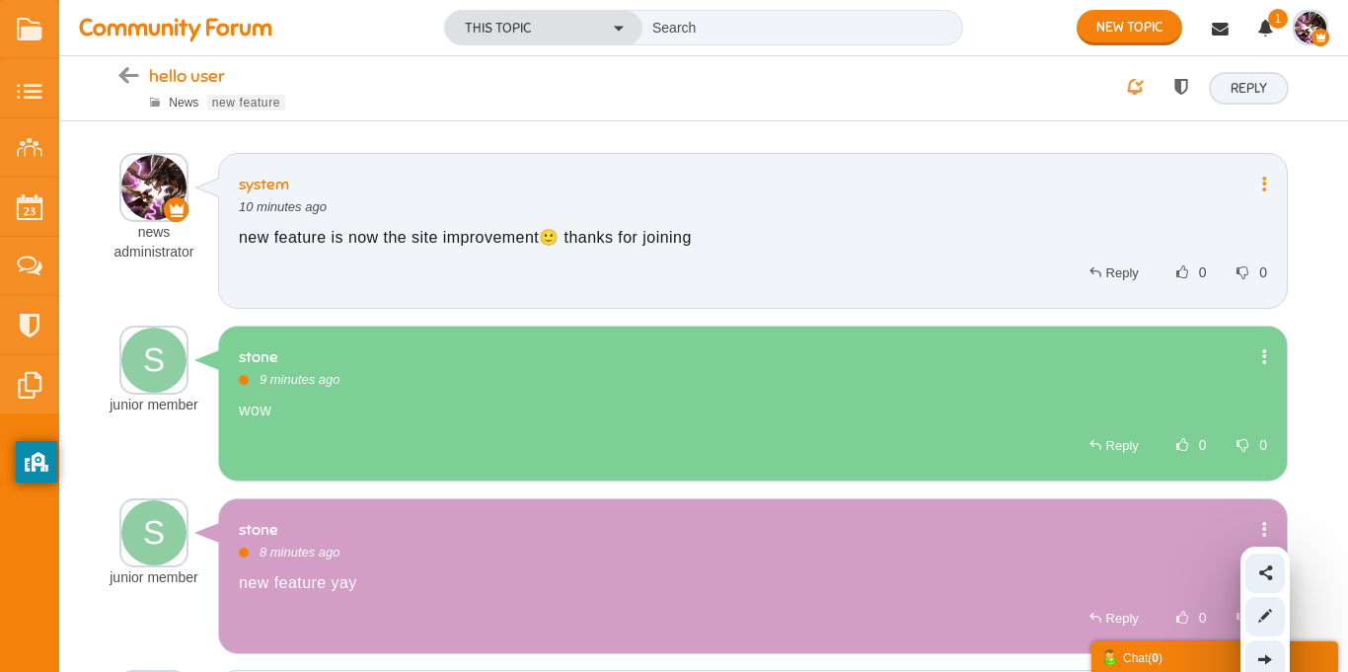
click at [1319, 225] on div "news administrator 1 post system news administrator 1 post Share Edit Move" at bounding box center [703, 456] width 1289 height 629
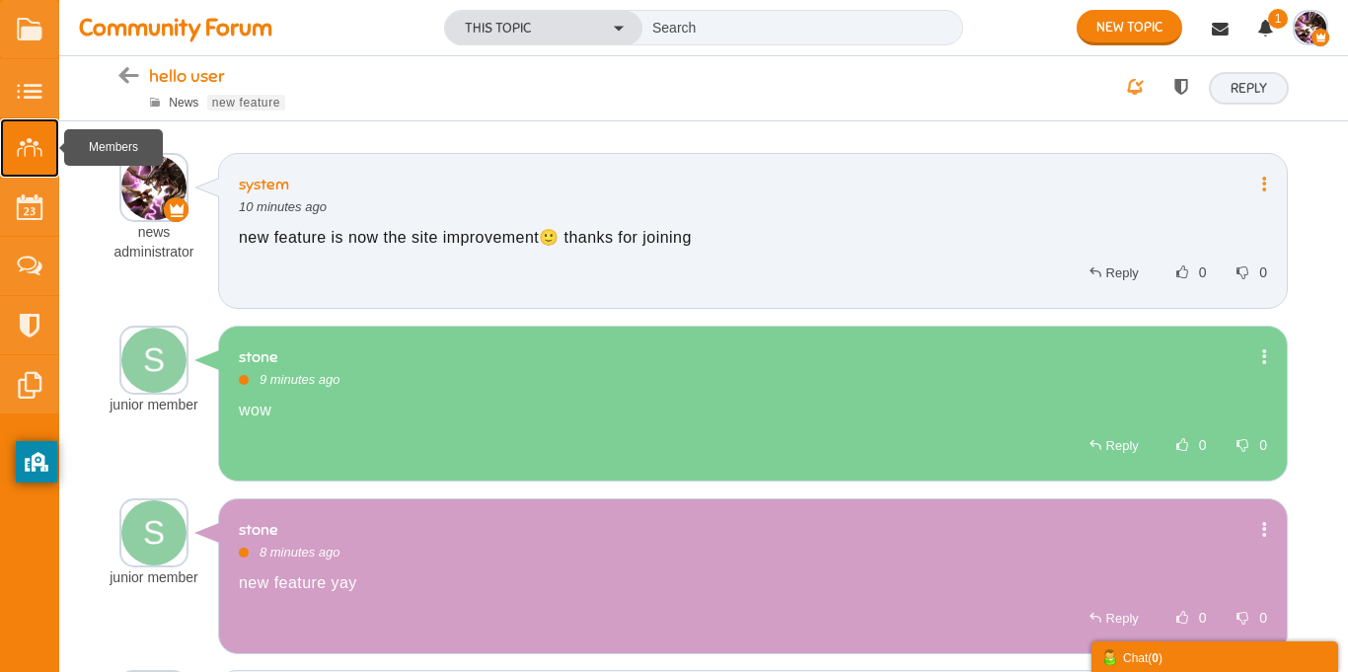
click at [27, 127] on small at bounding box center [29, 147] width 59 height 59
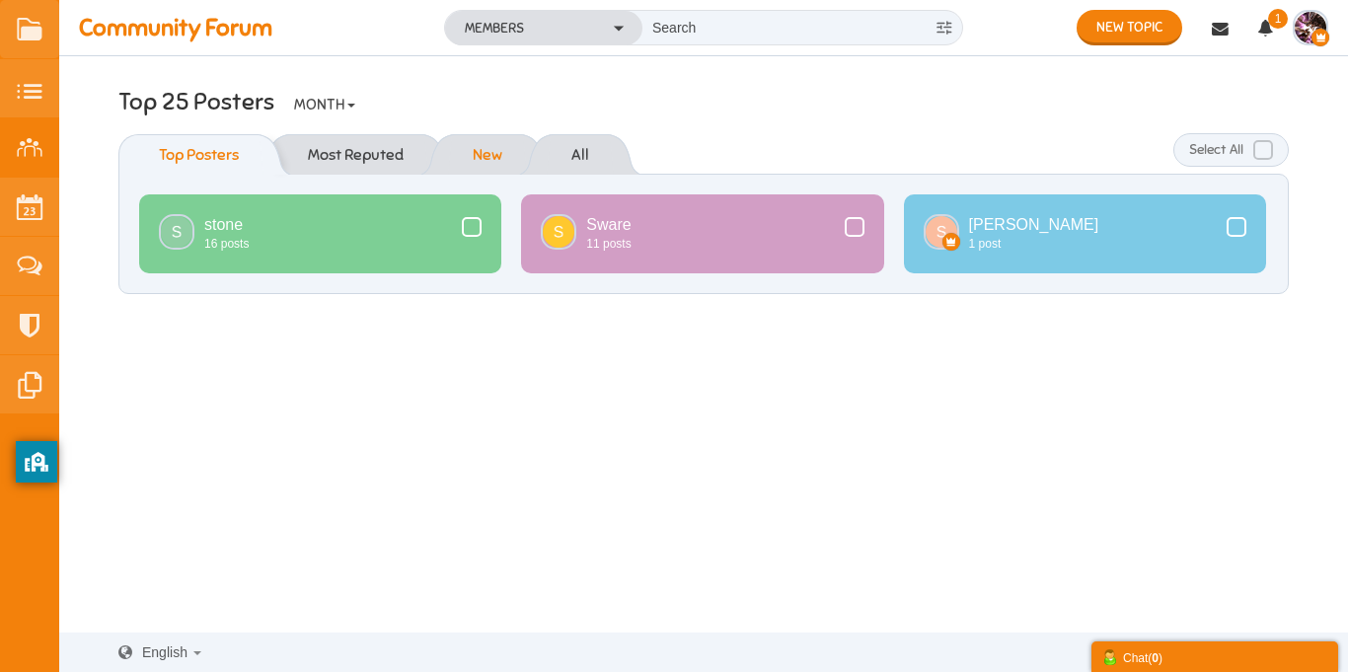
click at [476, 150] on link "New" at bounding box center [487, 154] width 69 height 40
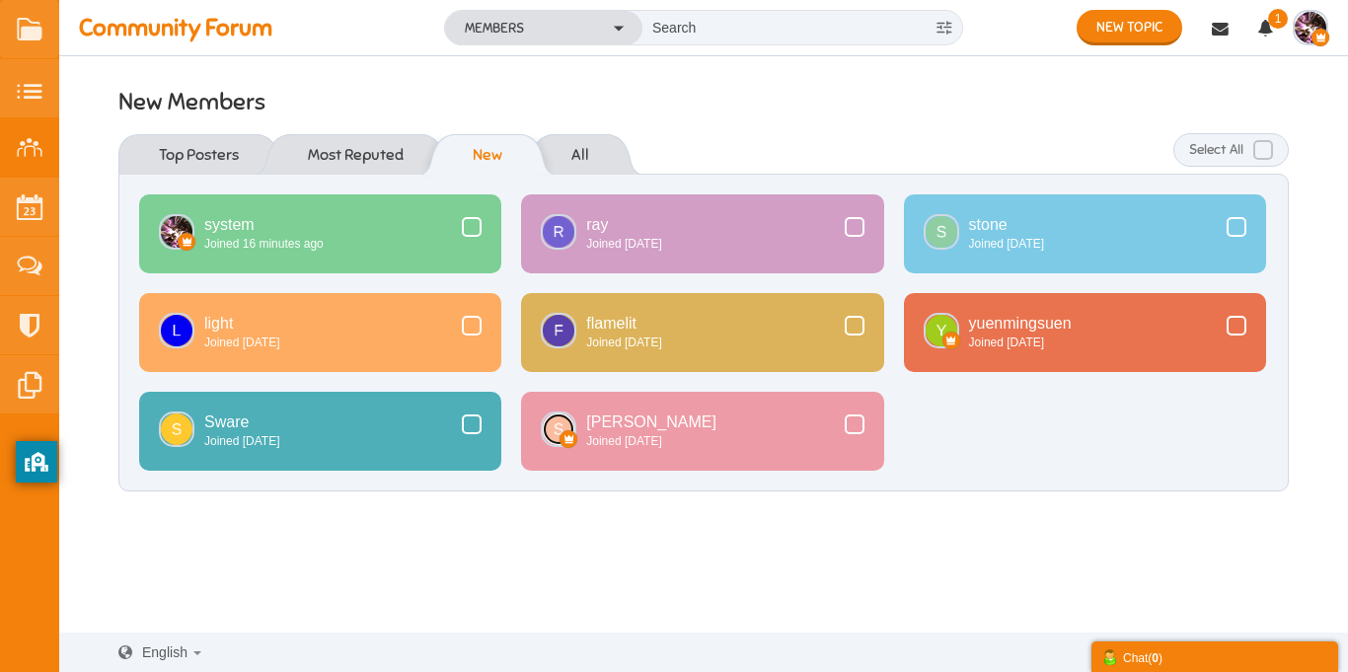
click at [546, 418] on img at bounding box center [559, 430] width 32 height 32
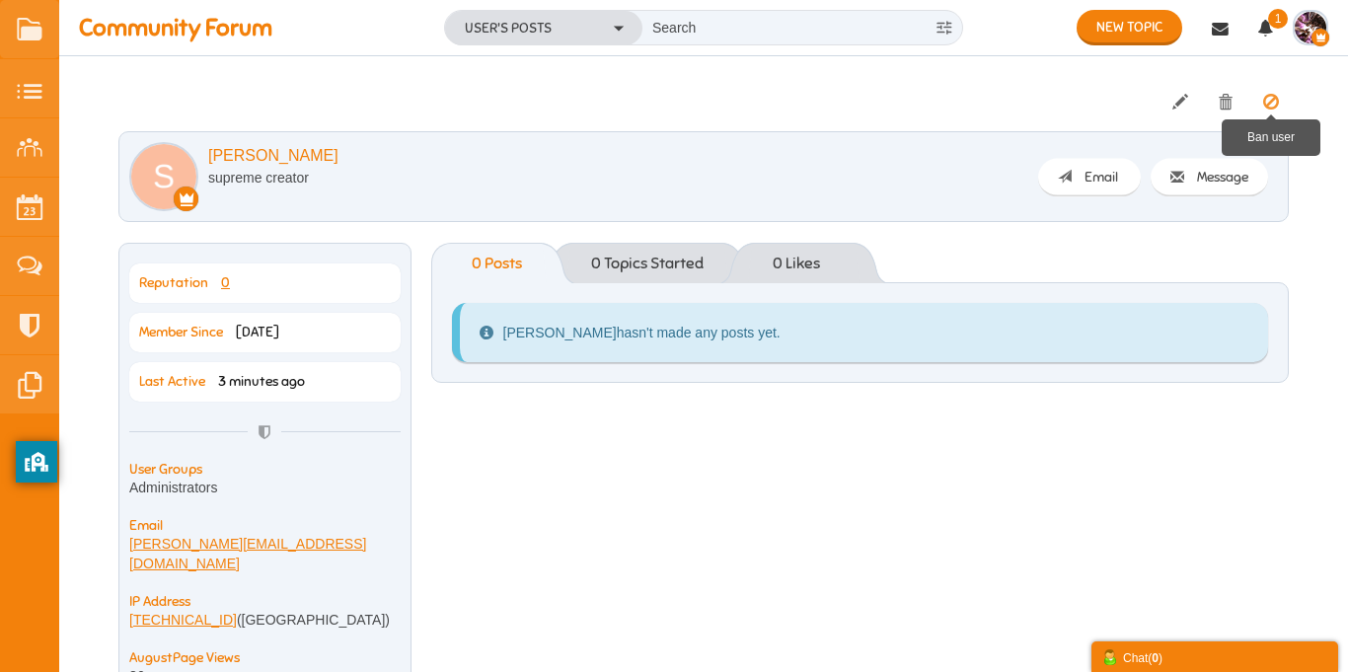
click at [1265, 109] on icon at bounding box center [1272, 102] width 16 height 17
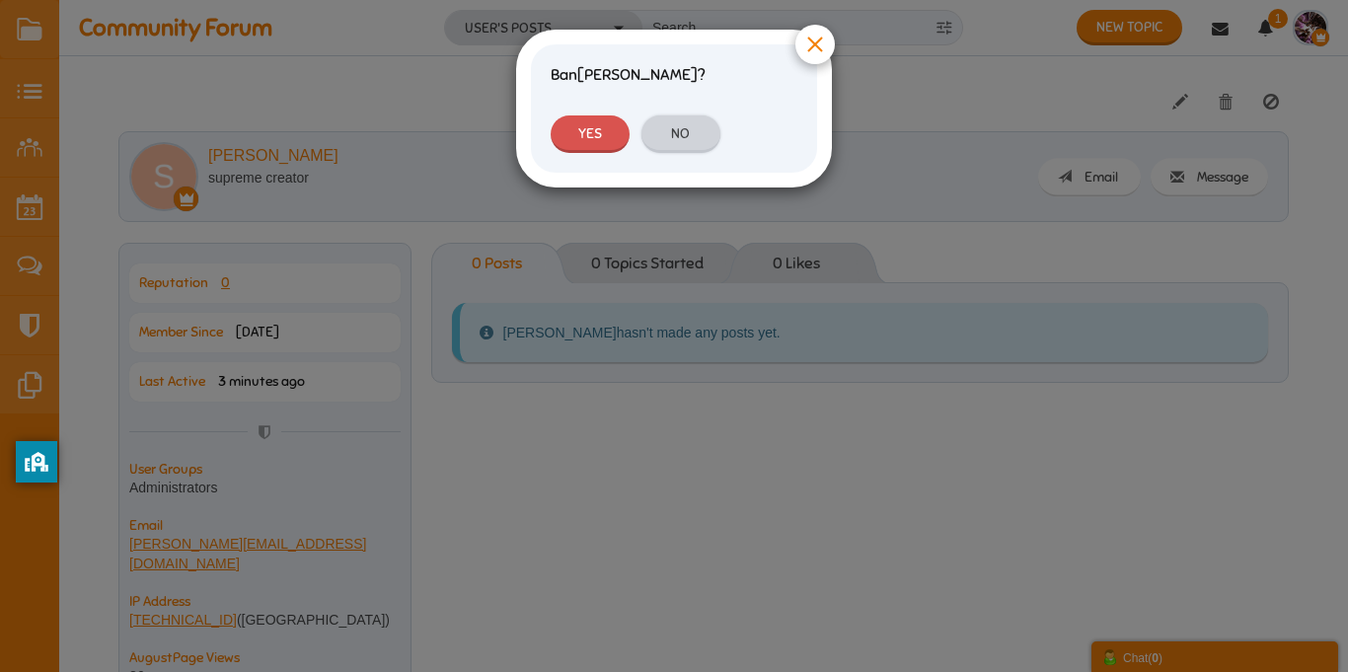
click at [689, 132] on link "No" at bounding box center [681, 134] width 79 height 38
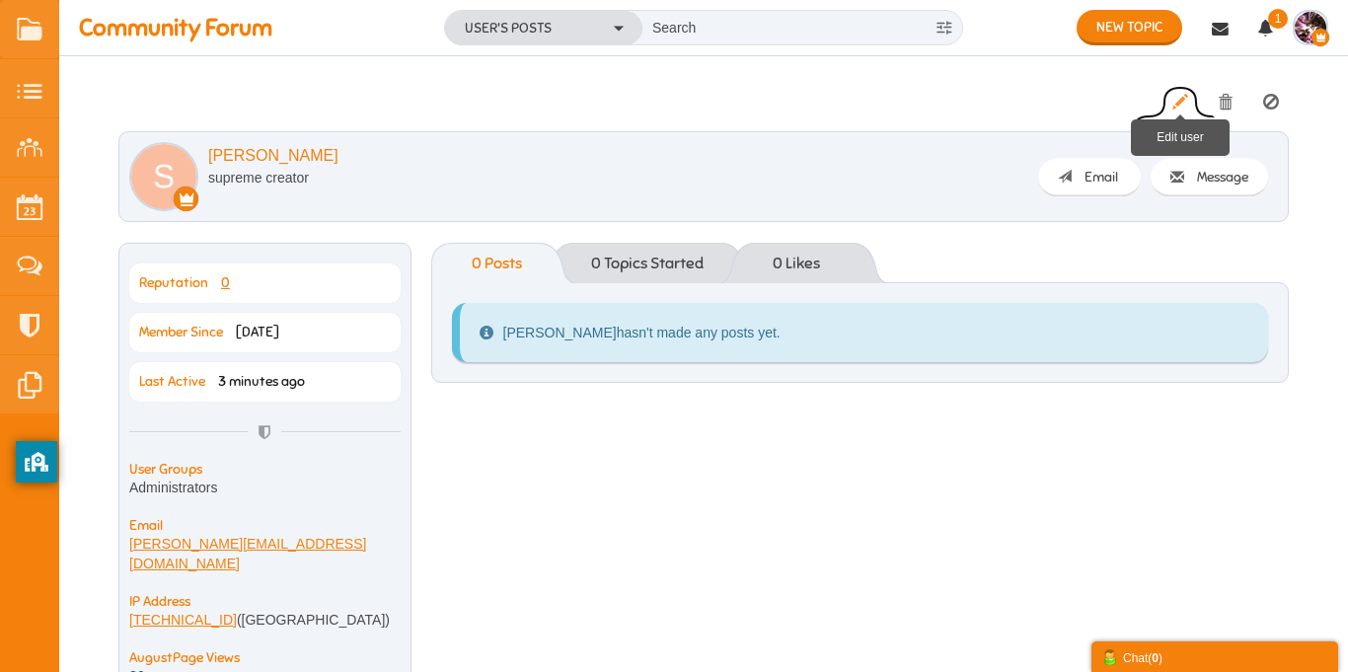
click at [1176, 100] on icon at bounding box center [1181, 102] width 16 height 17
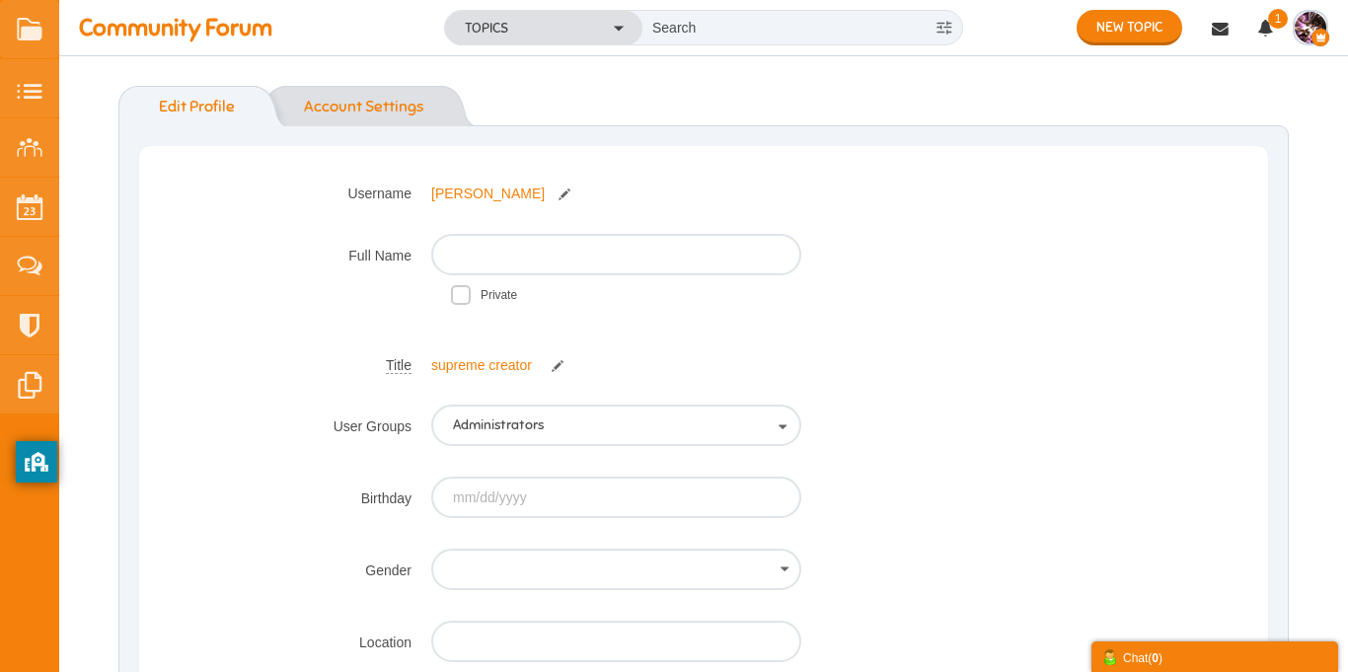
click at [351, 118] on link "Account Settings" at bounding box center [363, 106] width 159 height 40
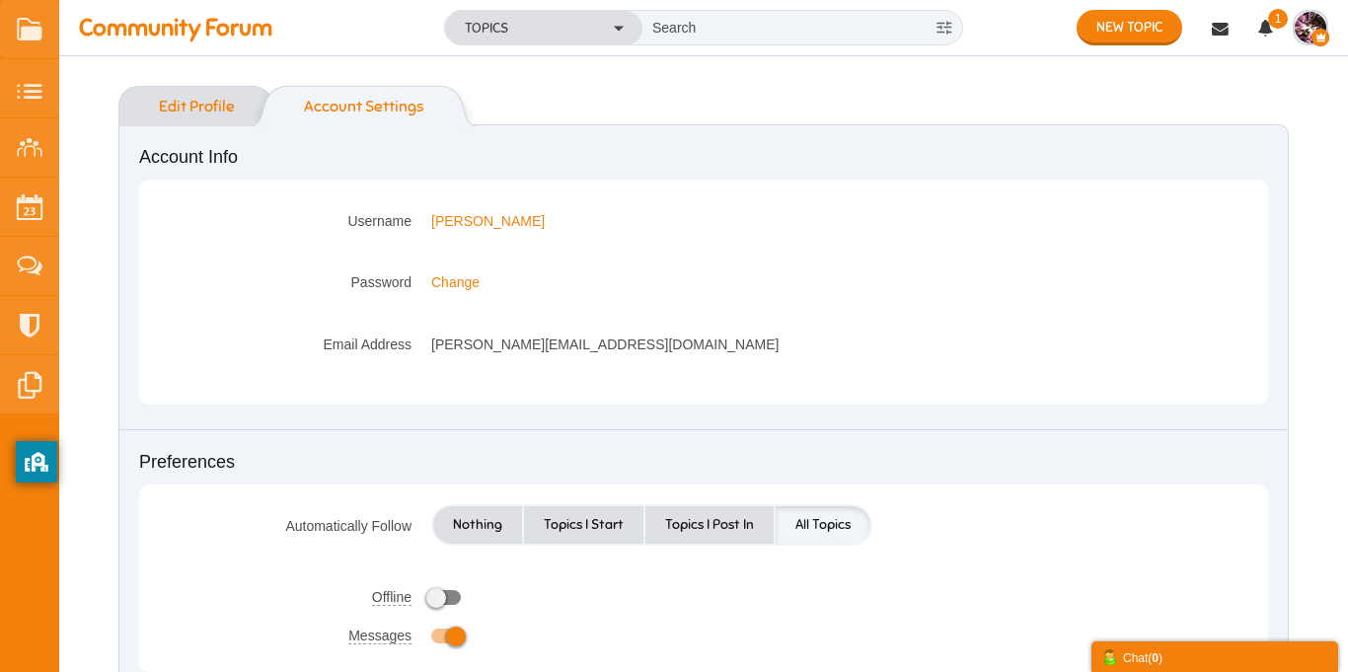
click at [191, 99] on link "Edit Profile" at bounding box center [186, 106] width 136 height 40
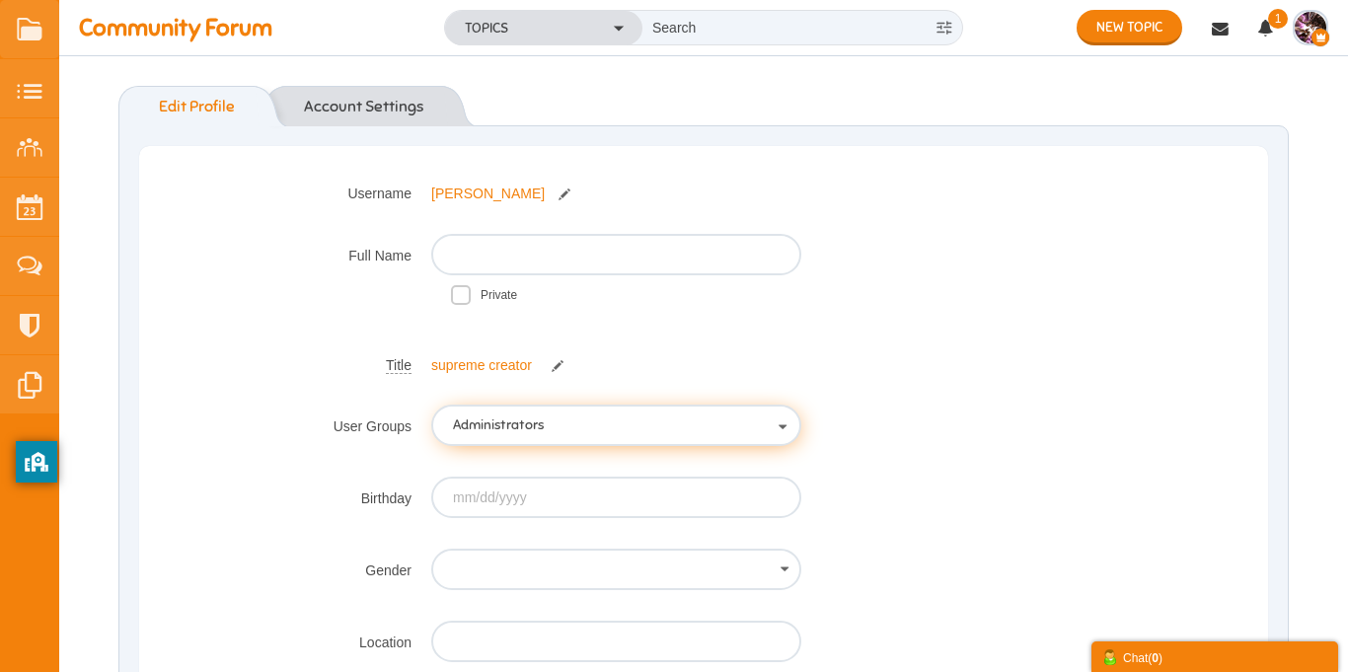
click at [595, 427] on button "Administrators" at bounding box center [616, 425] width 370 height 41
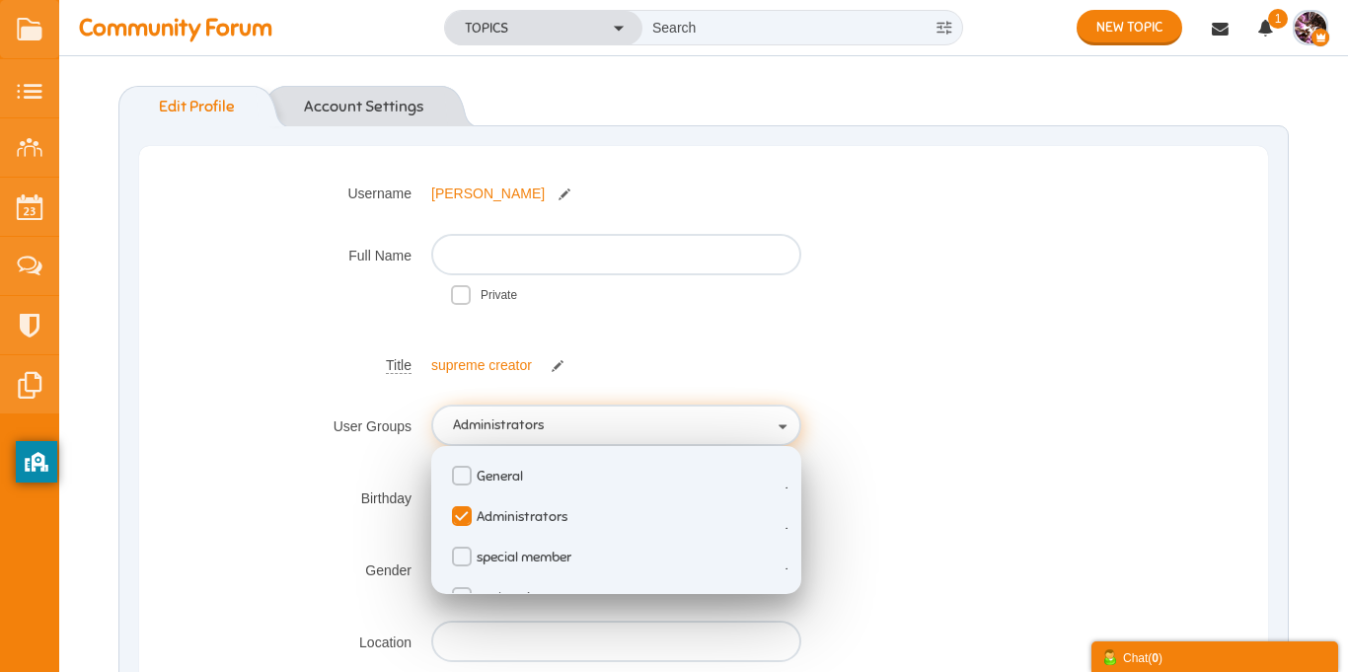
click at [593, 427] on button "Administrators" at bounding box center [616, 425] width 370 height 41
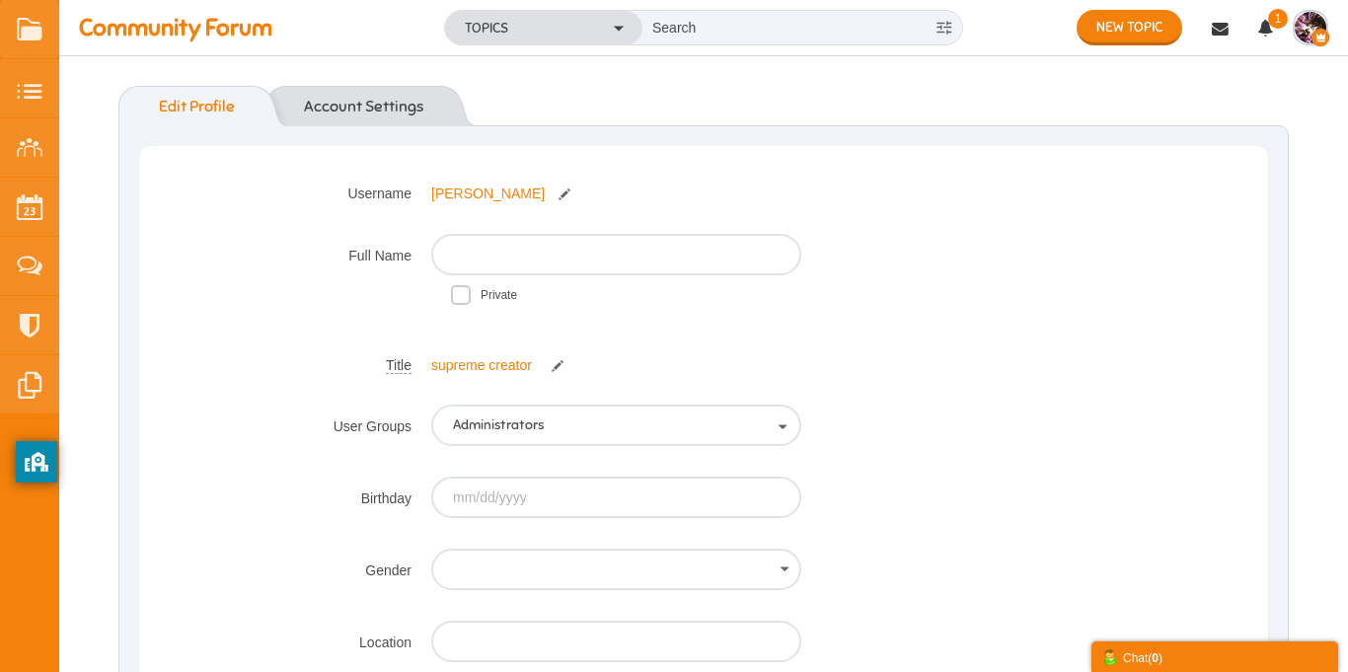
click at [1005, 431] on div "User Groups General Administrators special member authenticator block post Admi…" at bounding box center [704, 441] width 1090 height 72
click at [247, 31] on span "Community Forum" at bounding box center [183, 28] width 208 height 36
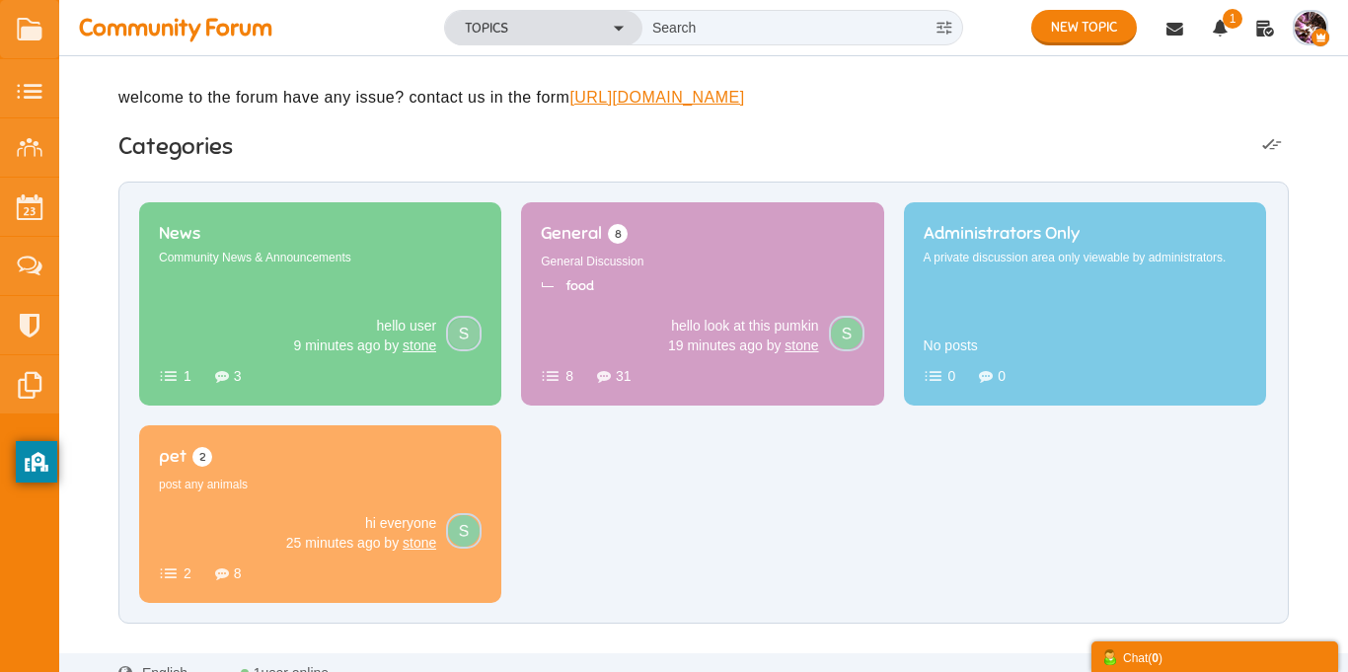
click at [1307, 32] on img "button" at bounding box center [1311, 28] width 32 height 32
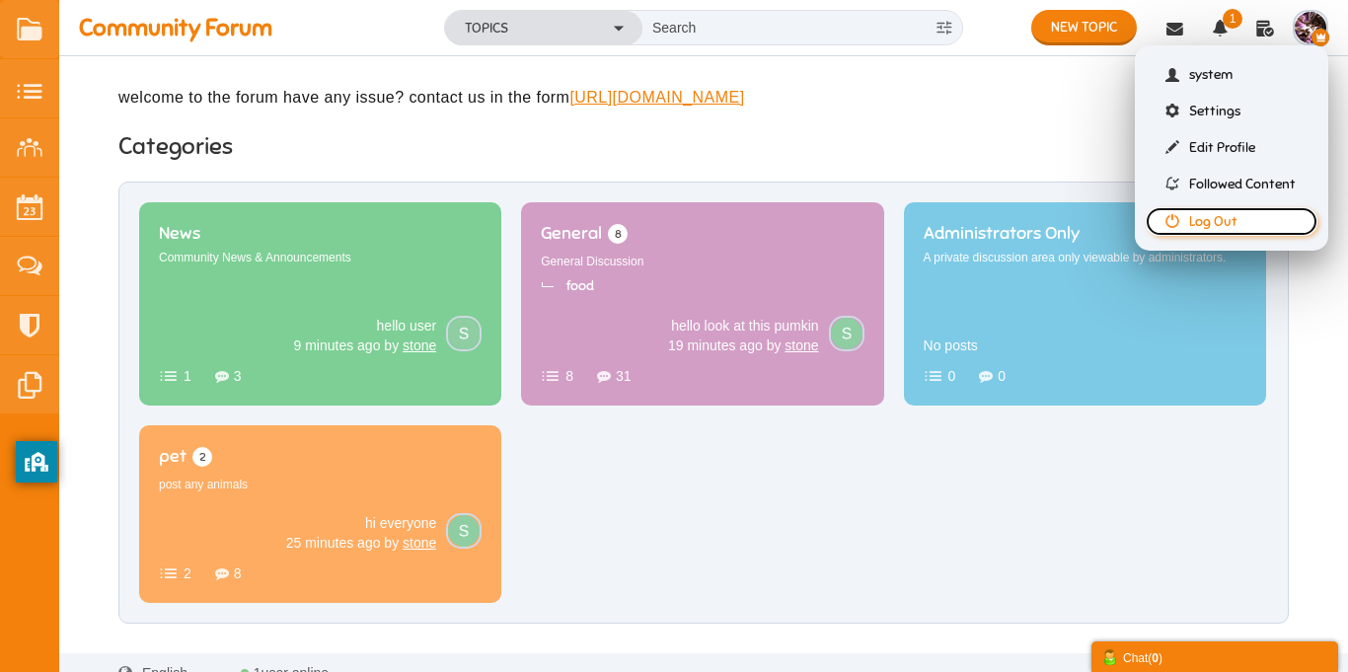
click at [1219, 223] on link "Log Out" at bounding box center [1232, 221] width 172 height 29
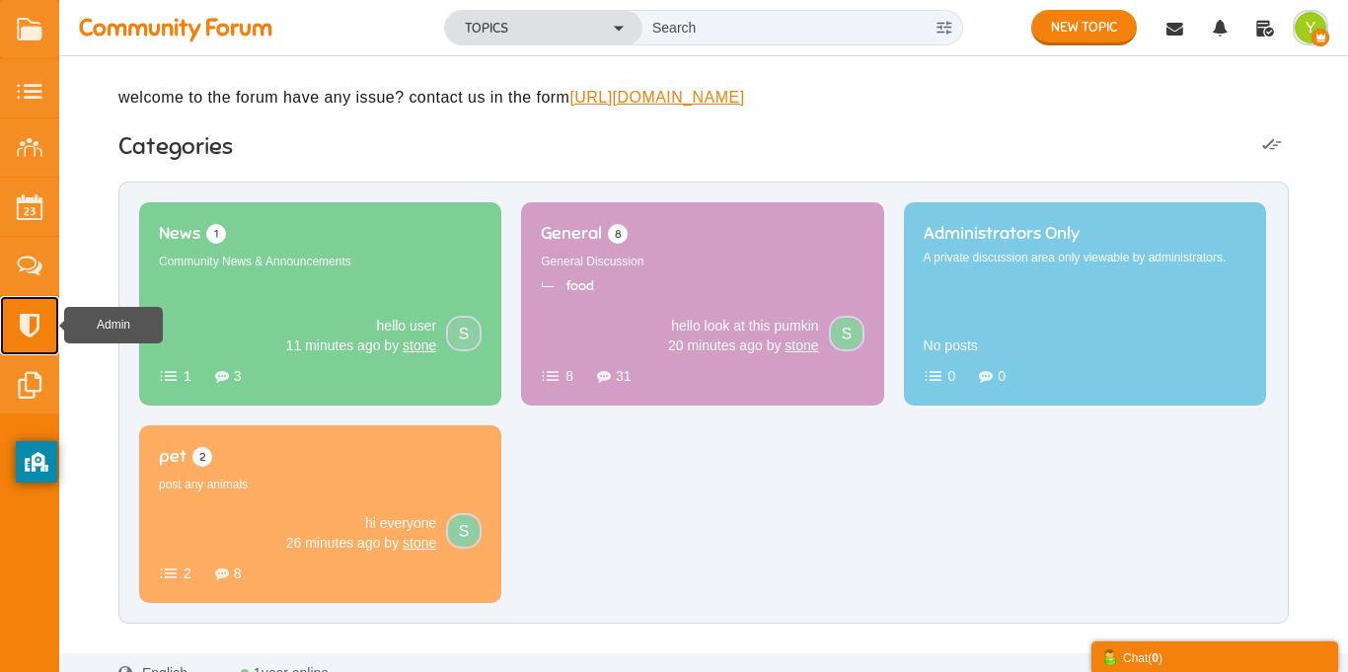
click at [42, 317] on small at bounding box center [29, 325] width 59 height 59
click at [1311, 12] on img "button" at bounding box center [1311, 28] width 32 height 32
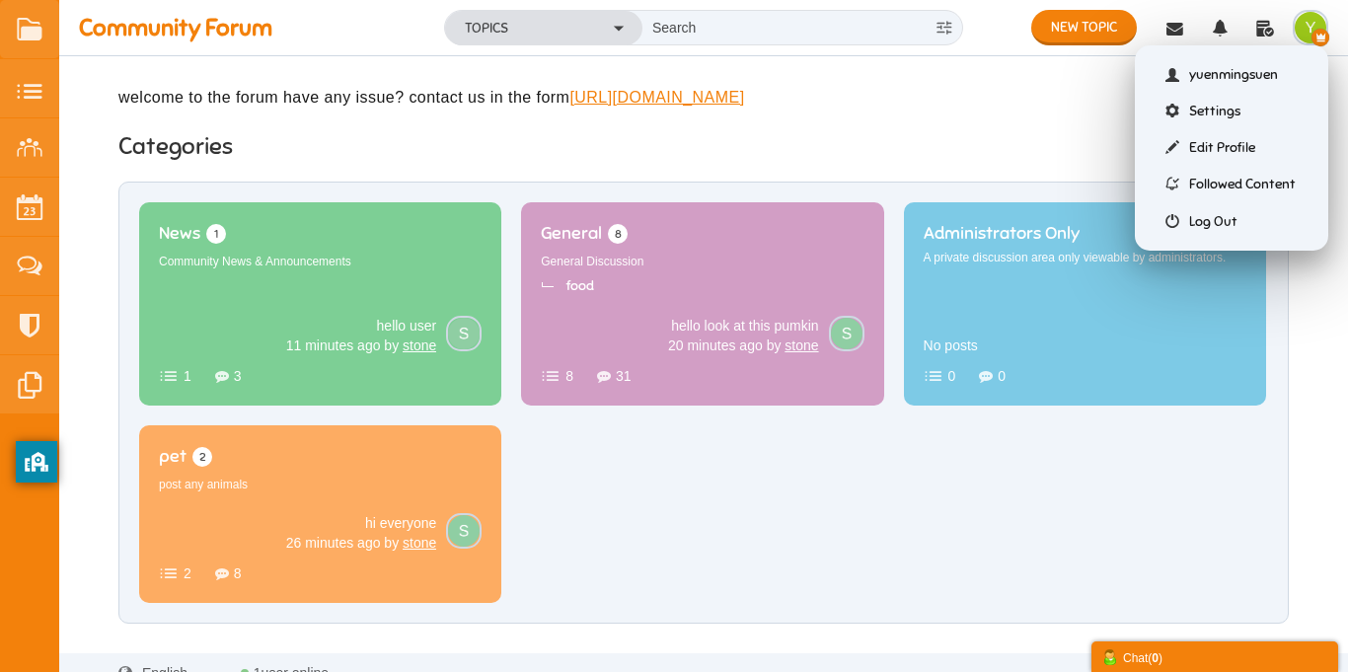
click at [1226, 205] on li "Log Out" at bounding box center [1232, 221] width 172 height 38
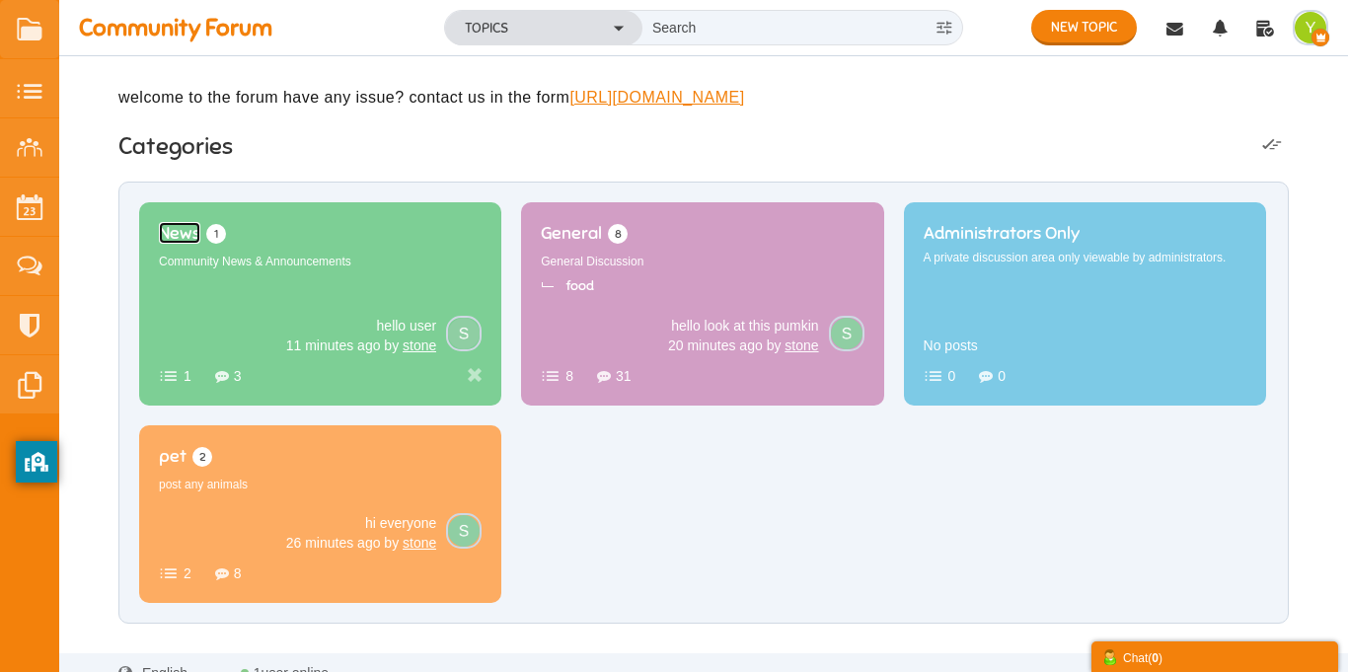
click at [200, 244] on span "News" at bounding box center [179, 233] width 41 height 22
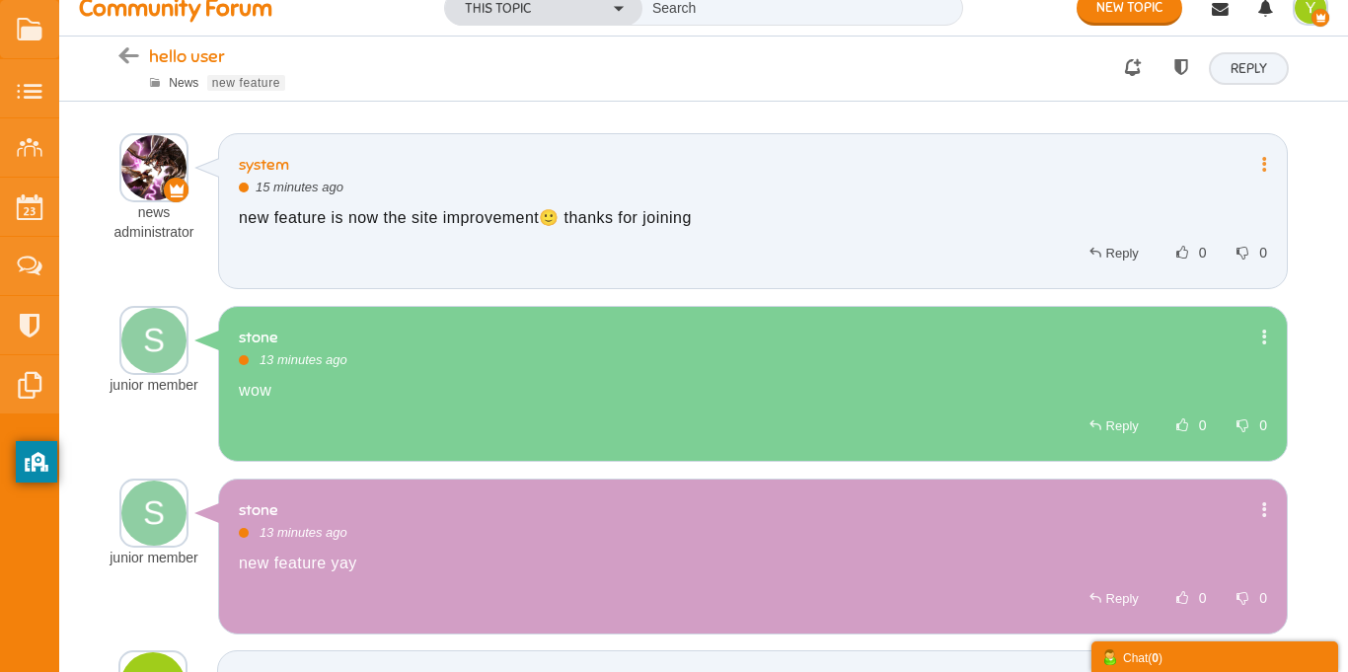
scroll to position [23, 0]
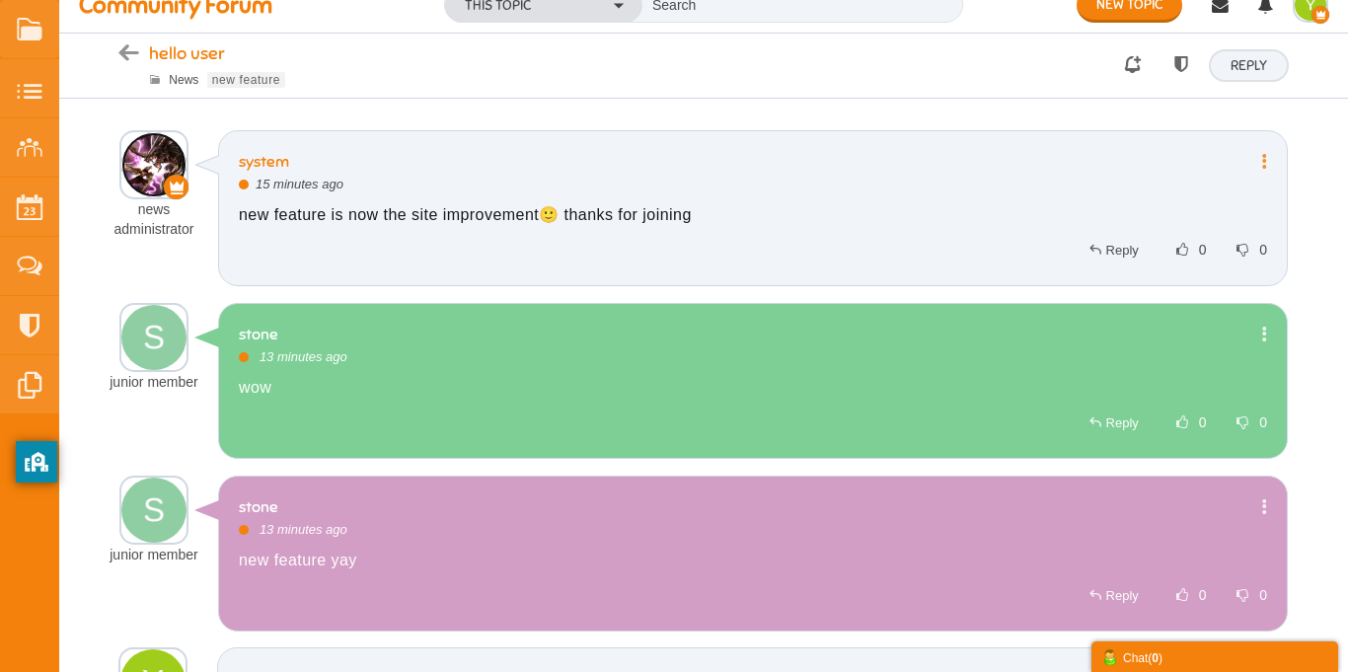
click at [151, 192] on img at bounding box center [153, 164] width 65 height 65
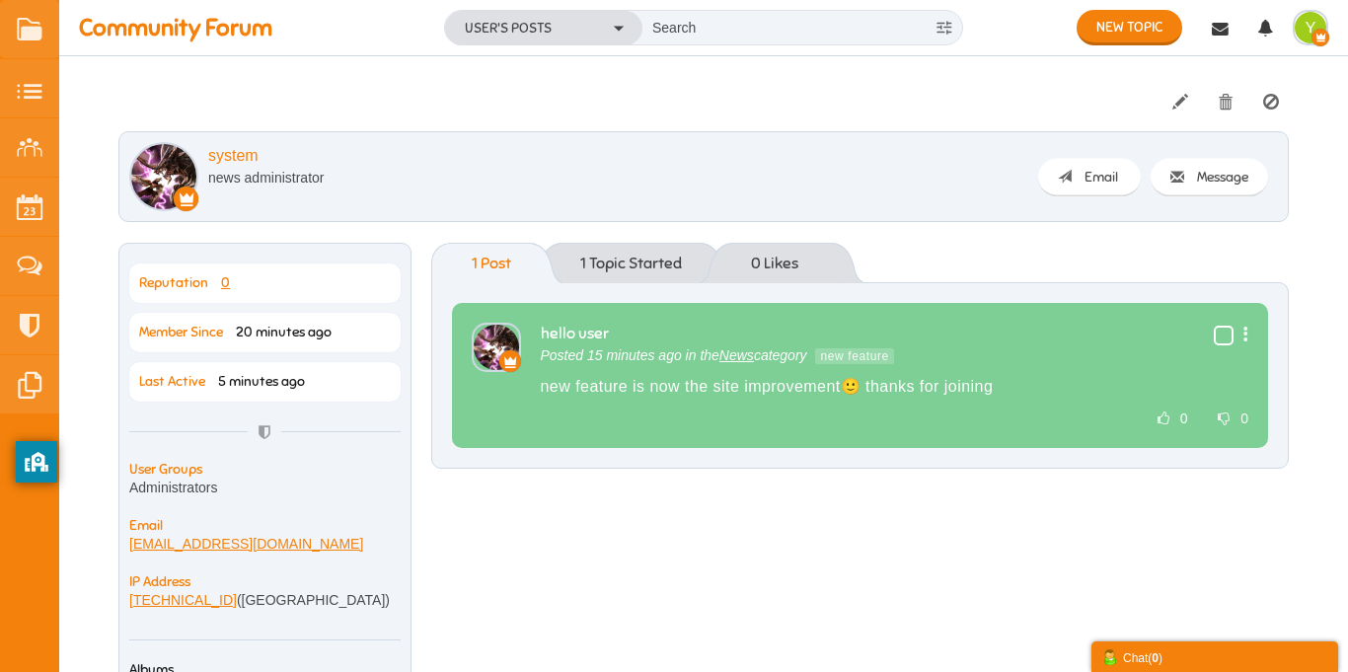
click at [1306, 24] on img "button" at bounding box center [1311, 28] width 32 height 32
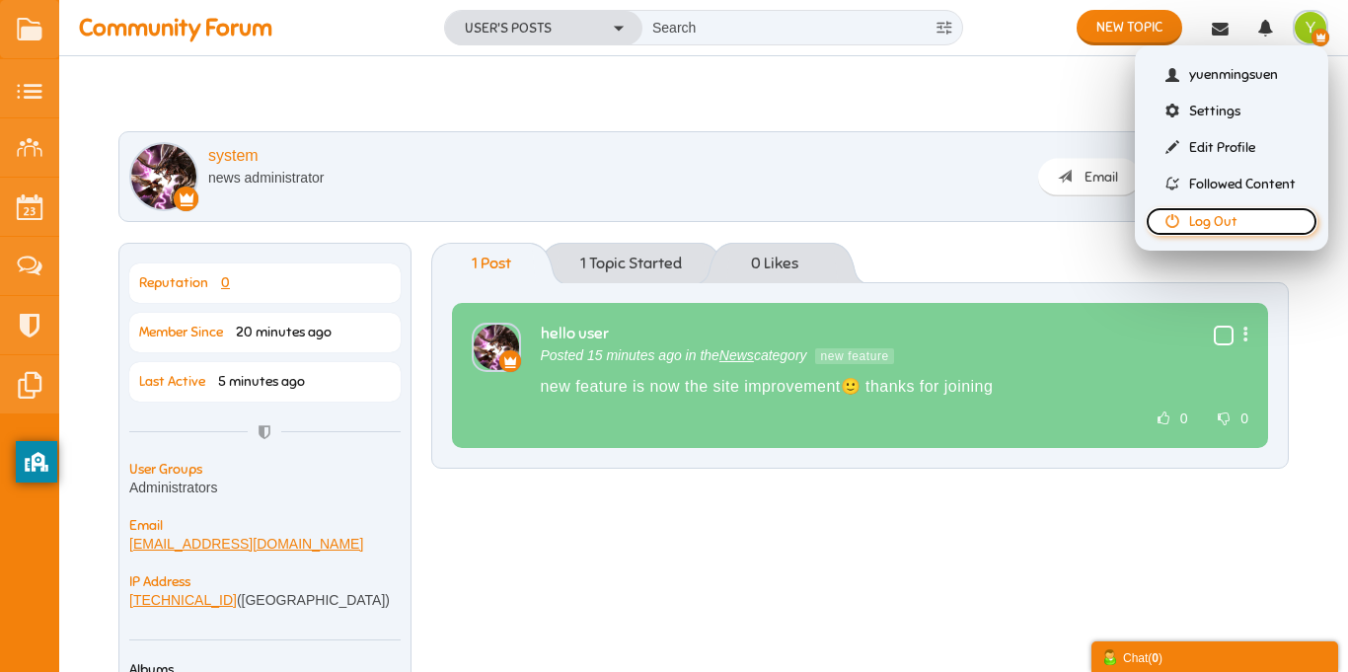
click at [1187, 217] on link "Log Out" at bounding box center [1232, 221] width 172 height 29
